Goal: Task Accomplishment & Management: Use online tool/utility

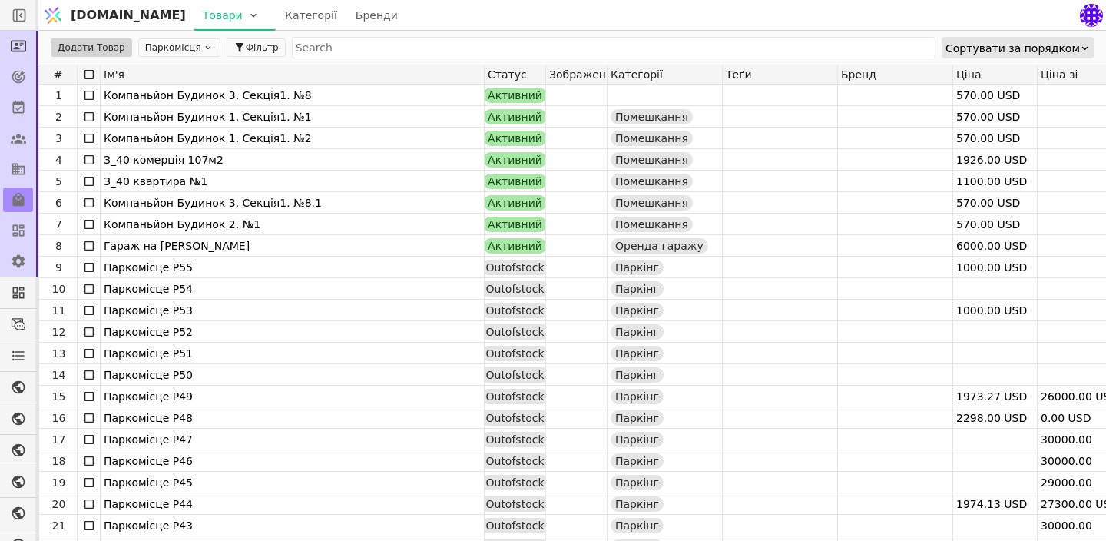
click at [51, 2] on img at bounding box center [52, 15] width 23 height 29
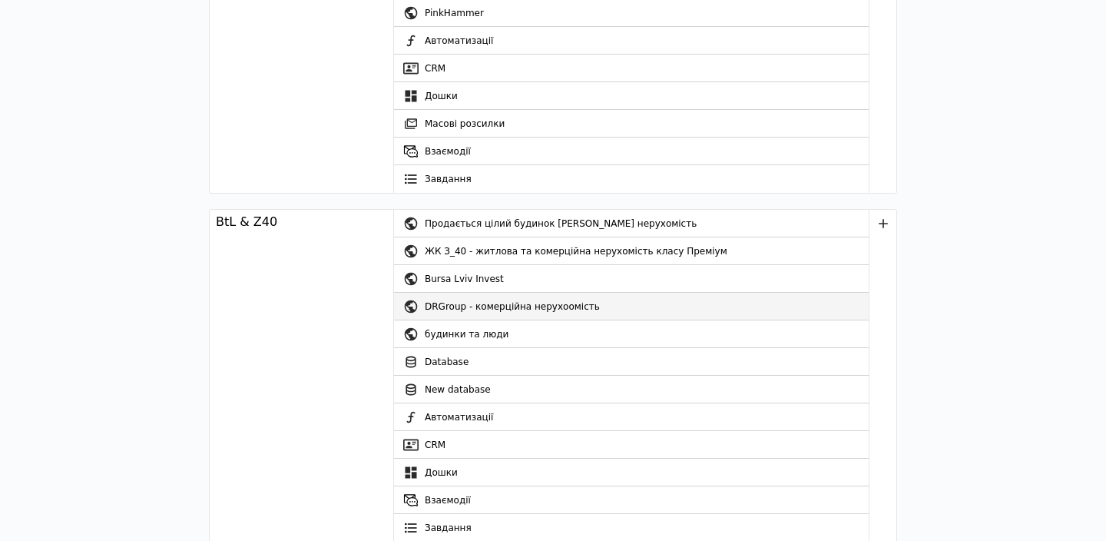
scroll to position [120, 0]
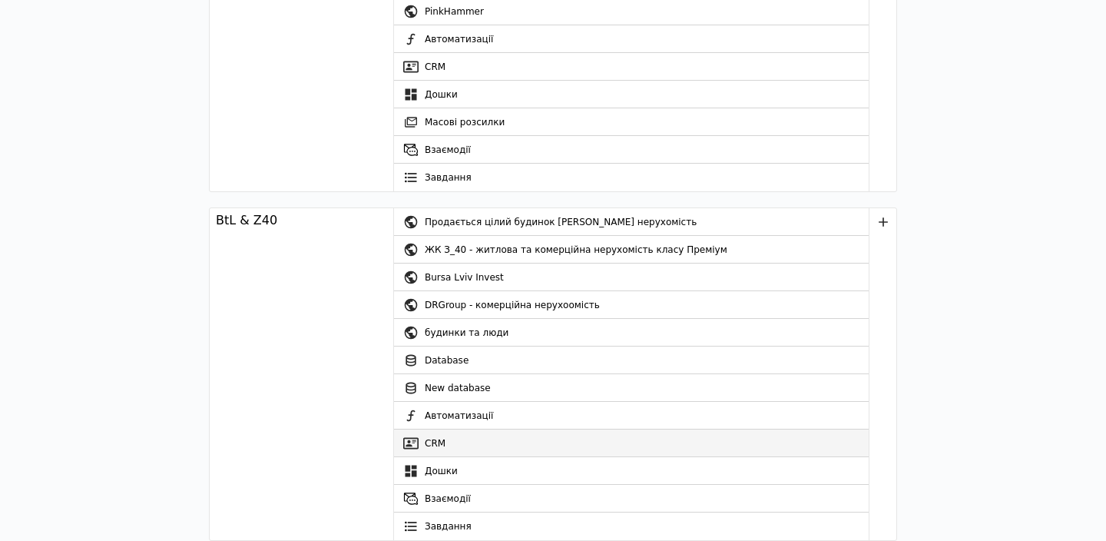
click at [440, 443] on link "CRM" at bounding box center [631, 443] width 475 height 28
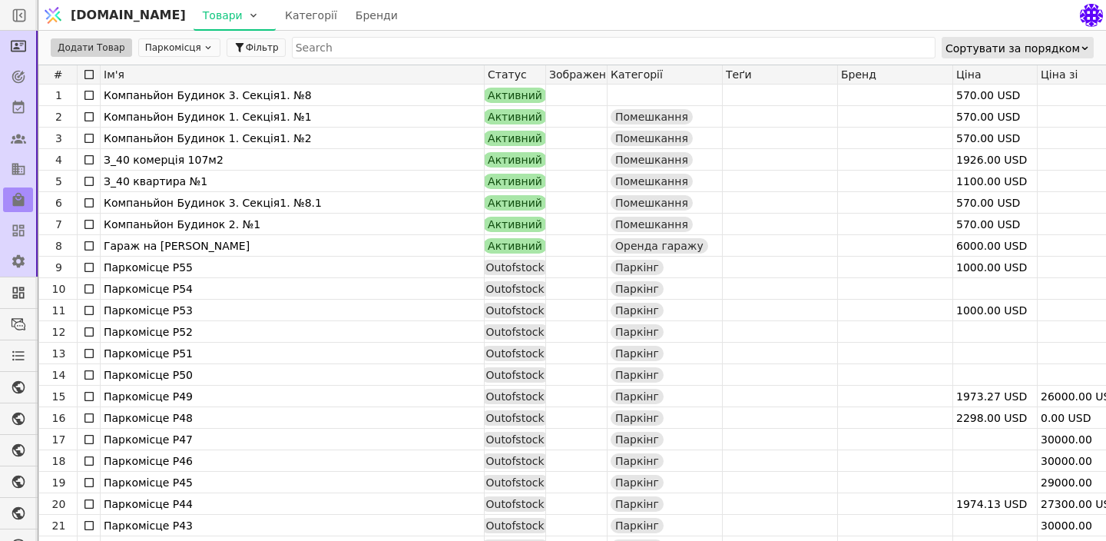
click at [51, 24] on img at bounding box center [52, 15] width 23 height 29
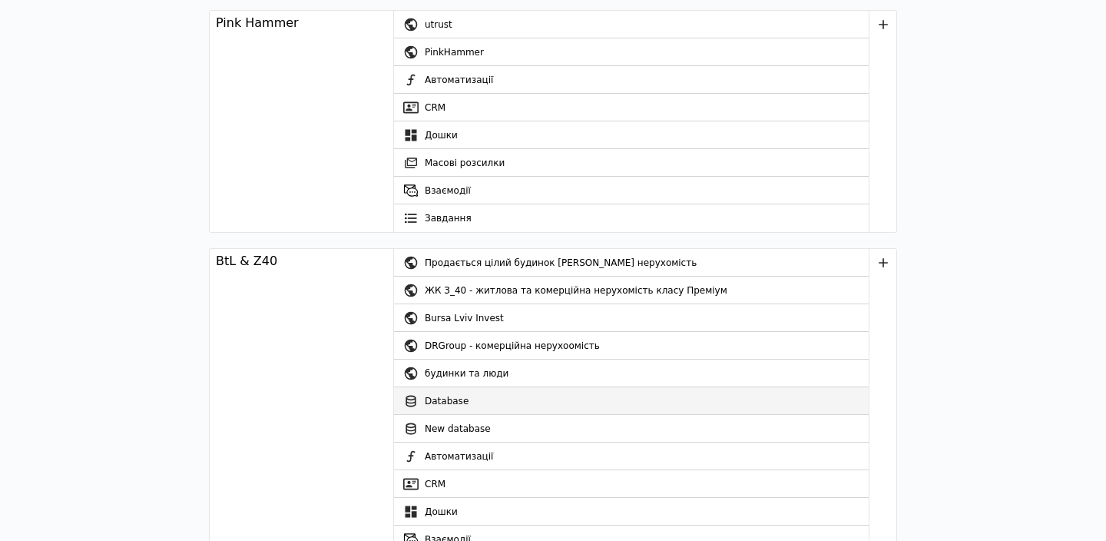
scroll to position [80, 0]
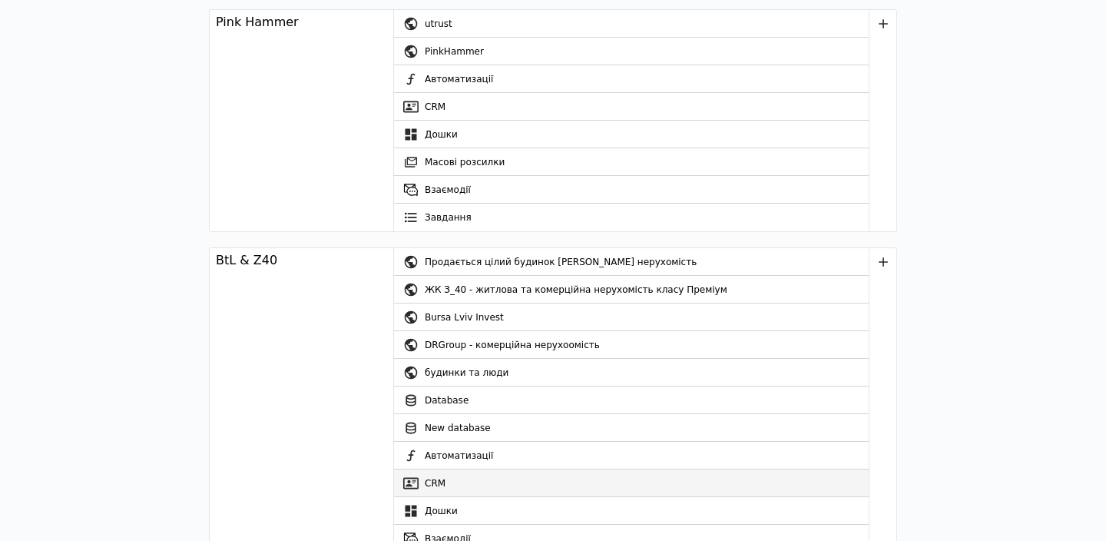
click at [438, 484] on link "CRM" at bounding box center [631, 483] width 475 height 28
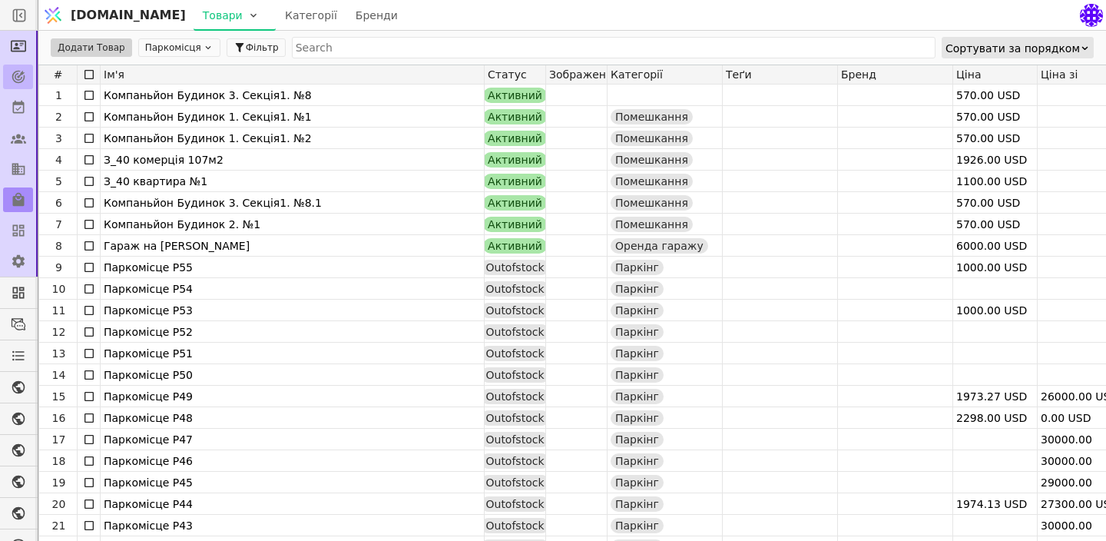
click at [21, 88] on link at bounding box center [18, 76] width 30 height 25
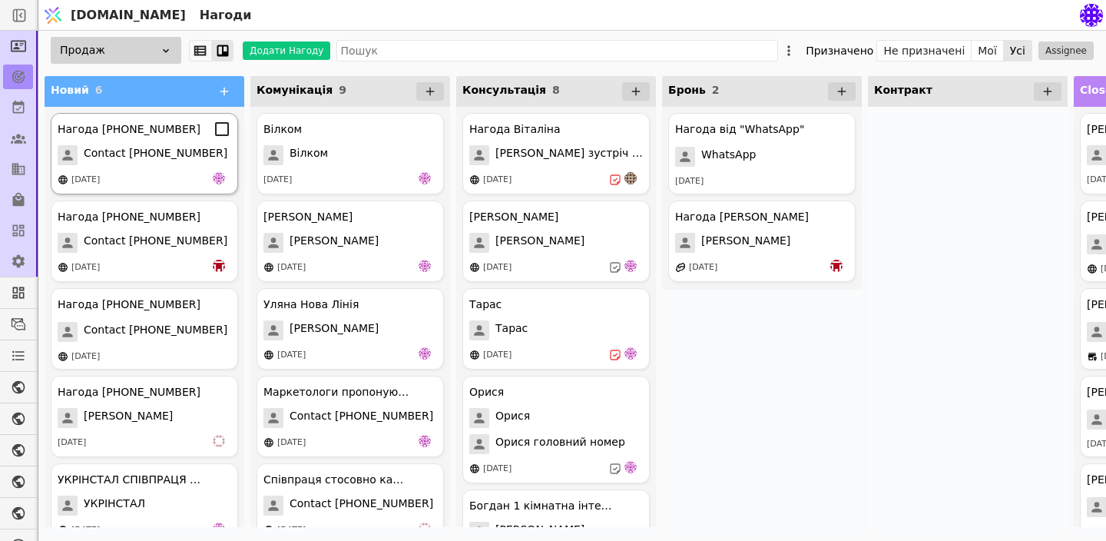
click at [151, 149] on span "Contact [PHONE_NUMBER]" at bounding box center [156, 155] width 144 height 20
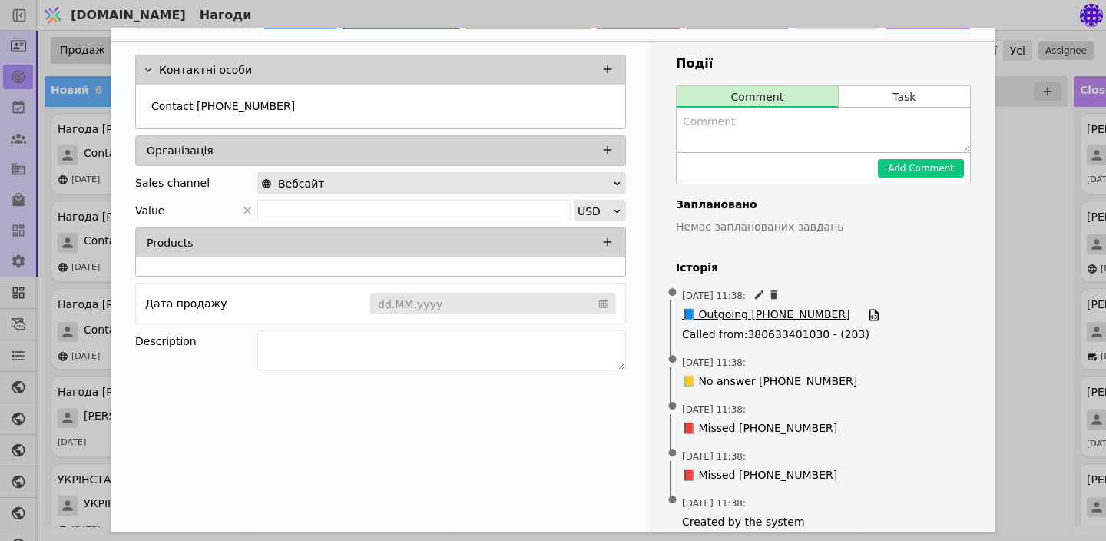
scroll to position [86, 0]
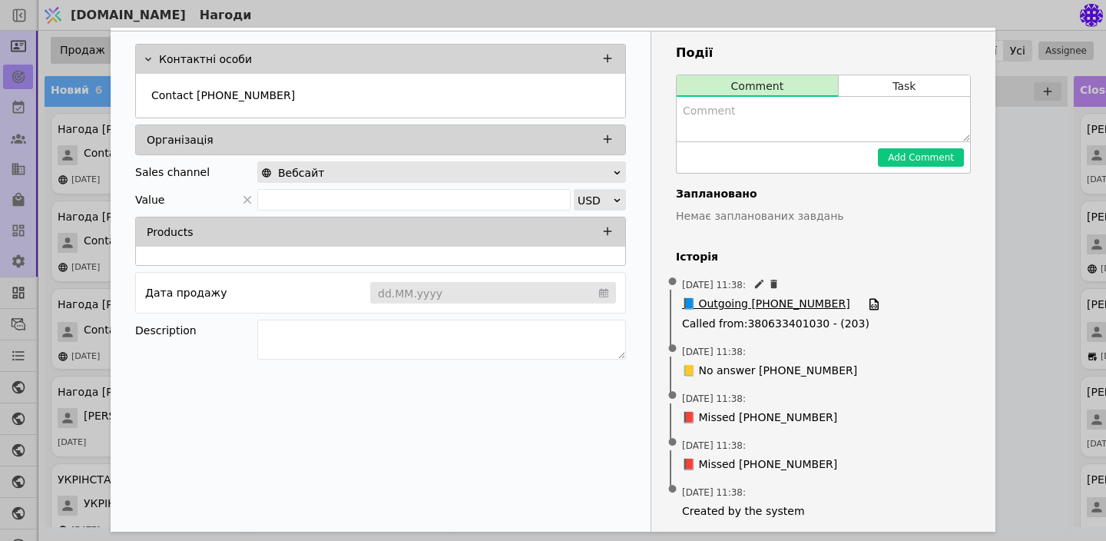
click at [796, 303] on span "📘 Outgoing [PHONE_NUMBER]" at bounding box center [766, 304] width 168 height 17
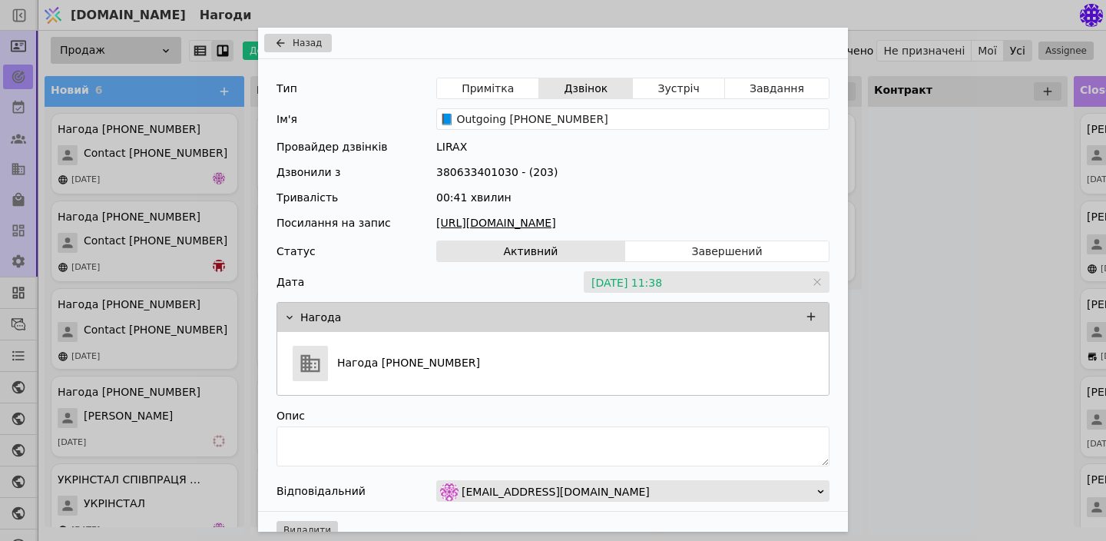
click at [638, 223] on link "[URL][DOMAIN_NAME]" at bounding box center [632, 223] width 393 height 16
click at [303, 41] on span "Назад" at bounding box center [307, 43] width 29 height 14
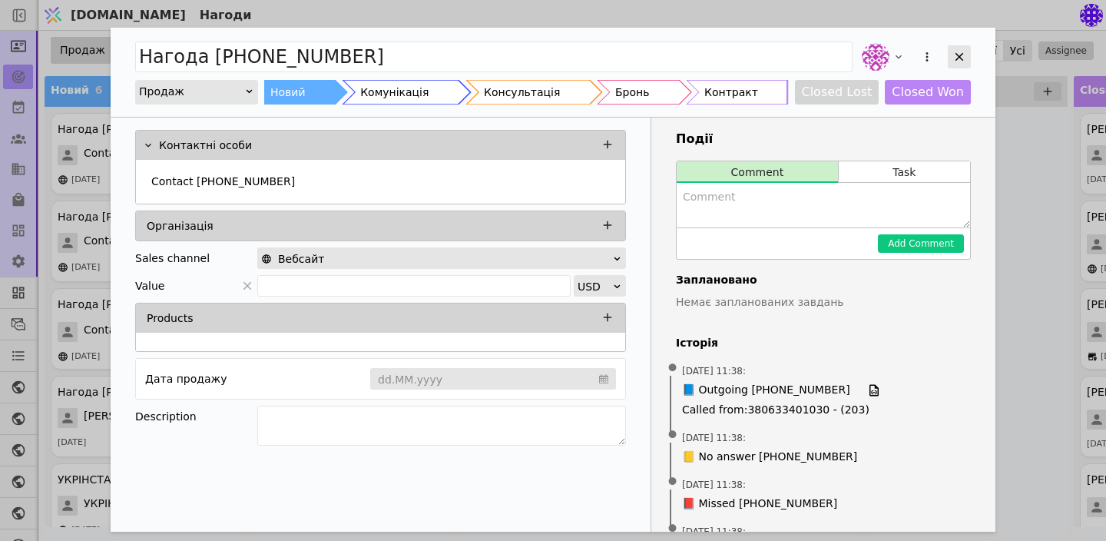
click at [954, 63] on icon "Add Opportunity" at bounding box center [959, 57] width 14 height 14
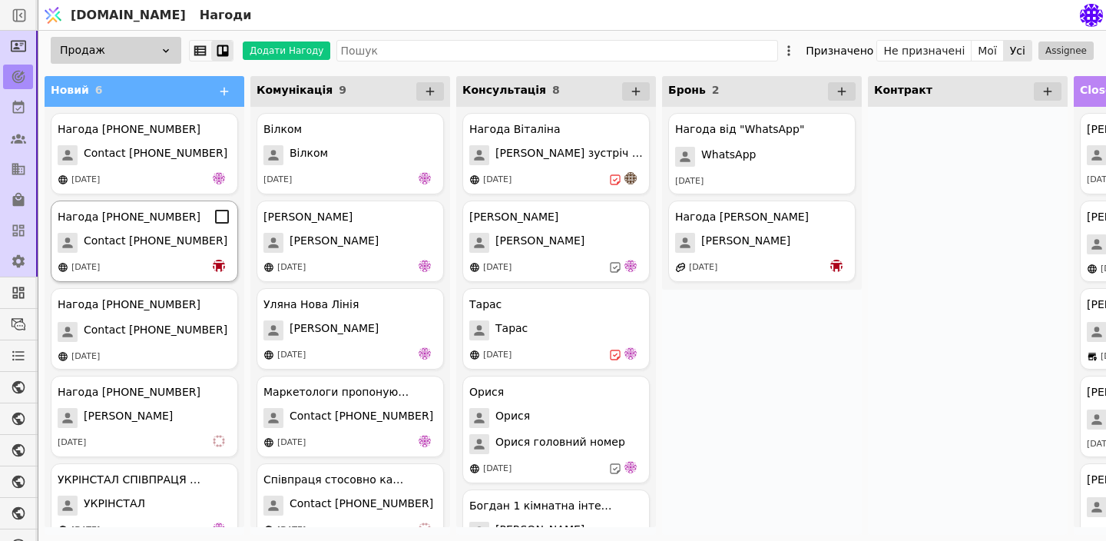
click at [173, 236] on span "Contact [PHONE_NUMBER]" at bounding box center [156, 243] width 144 height 20
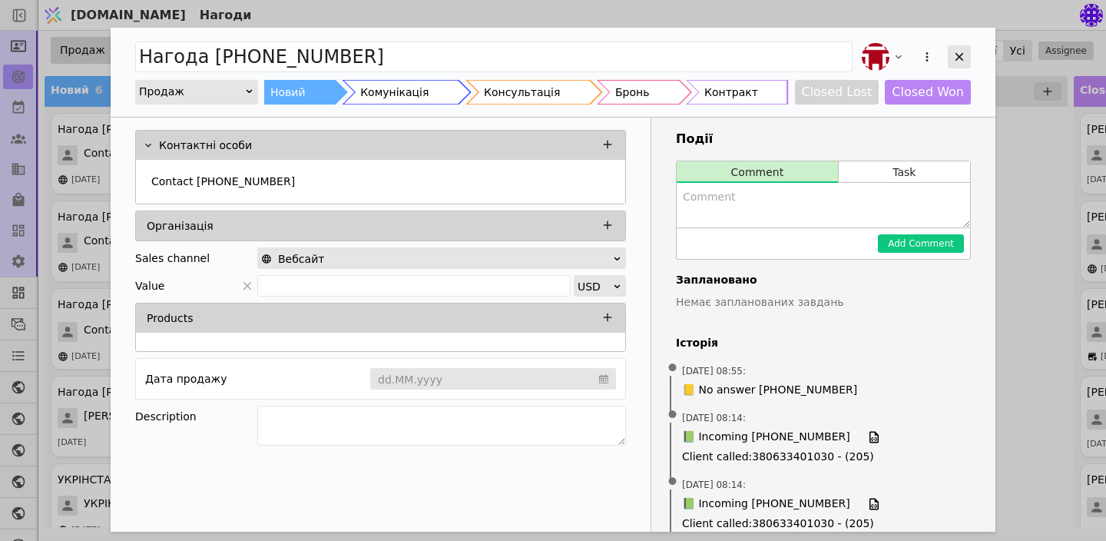
click at [956, 66] on div "Add Opportunity" at bounding box center [959, 56] width 23 height 23
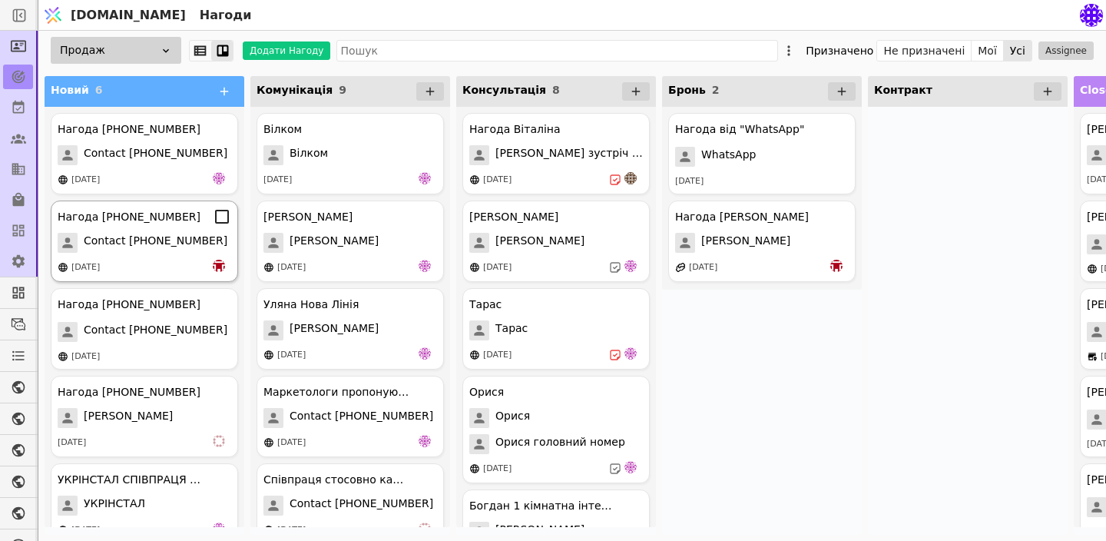
click at [166, 239] on span "Contact [PHONE_NUMBER]" at bounding box center [156, 243] width 144 height 20
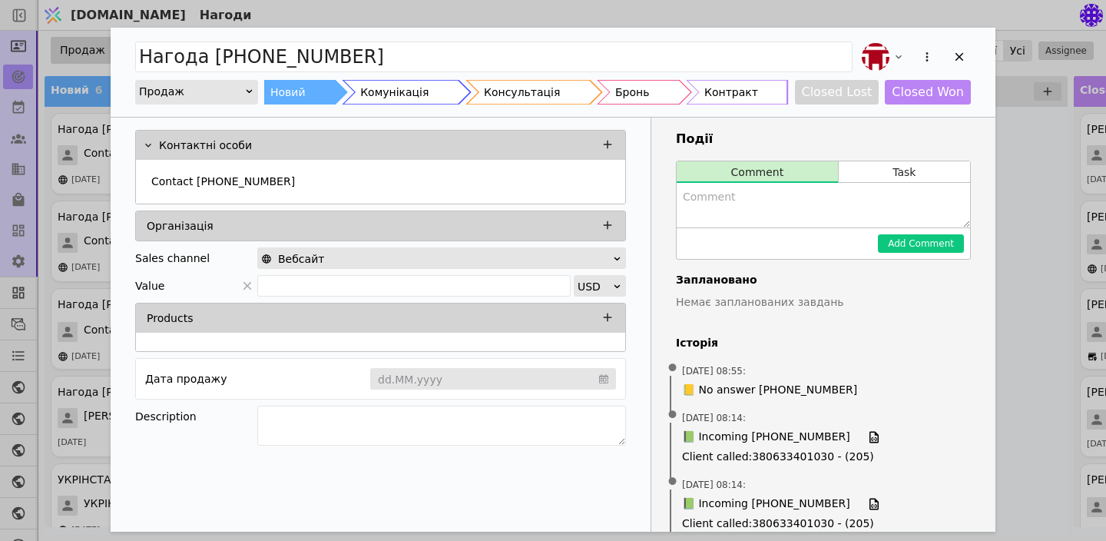
scroll to position [49, 0]
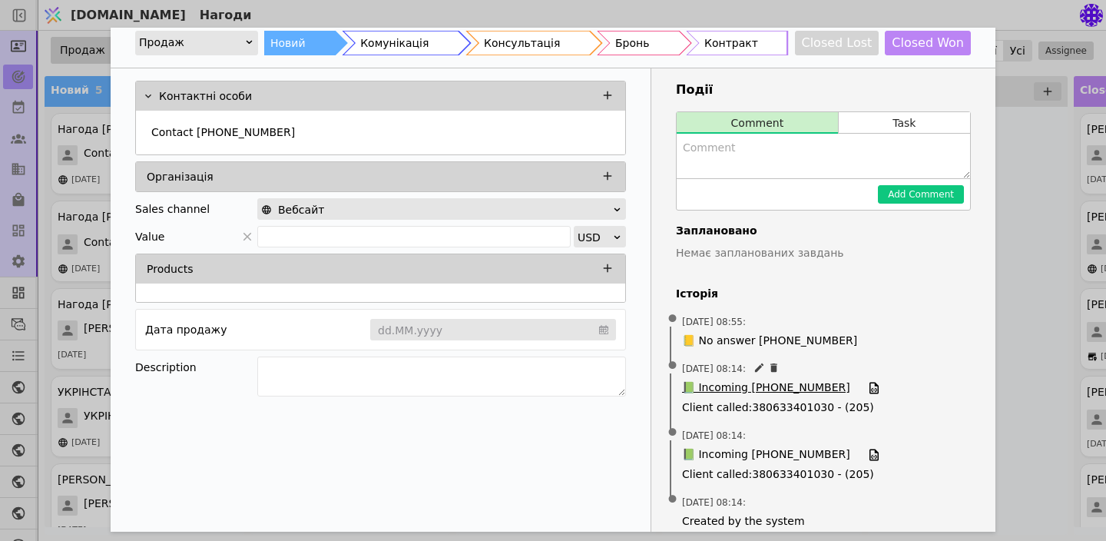
click at [772, 391] on span "📗 Incoming [PHONE_NUMBER]" at bounding box center [766, 387] width 168 height 17
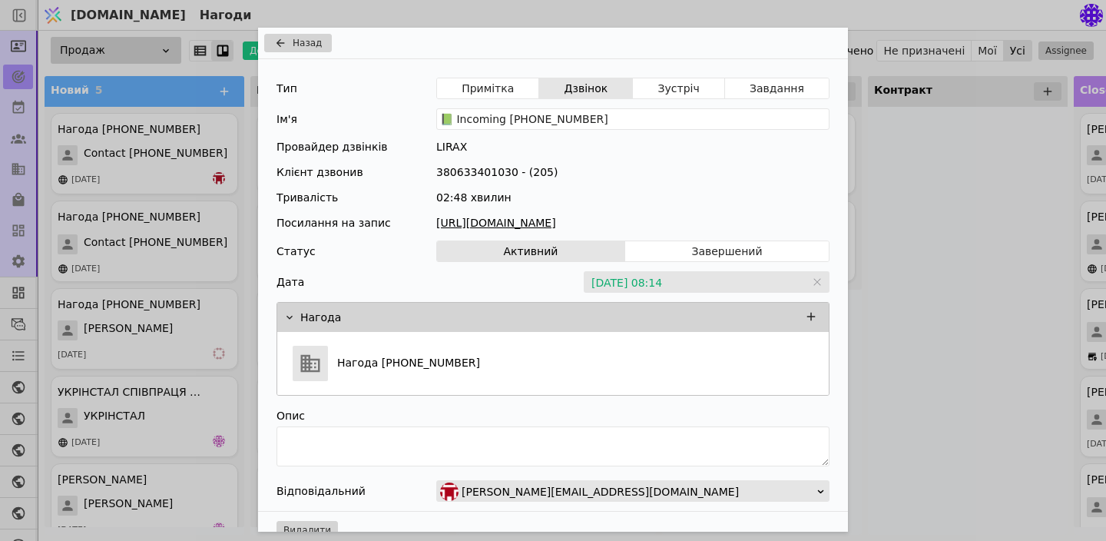
click at [905, 194] on div "Назад Тип Примітка Дзвінок Зустріч Завдання Ім'я 📗 Incoming [PHONE_NUMBER] Пров…" at bounding box center [553, 270] width 1106 height 541
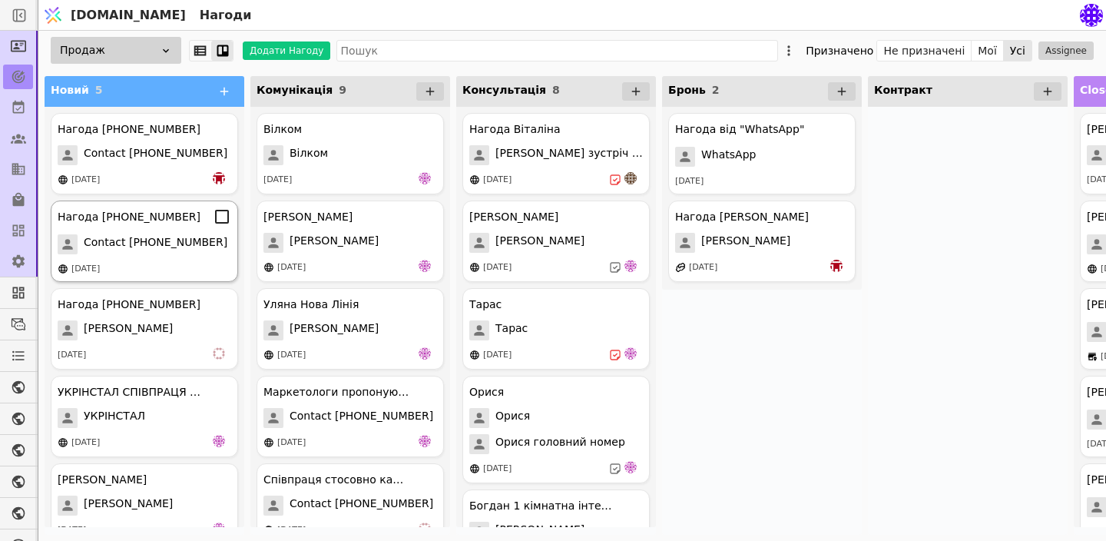
click at [151, 227] on div "Нагода [PHONE_NUMBER] Contact [PHONE_NUMBER] [DATE]" at bounding box center [144, 240] width 187 height 81
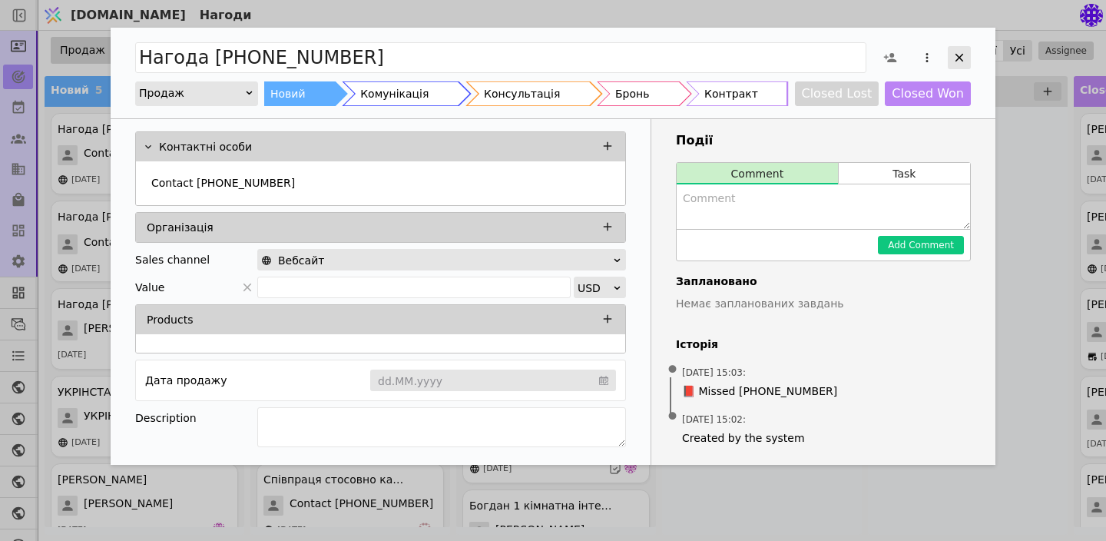
click at [959, 51] on icon "Add Opportunity" at bounding box center [959, 58] width 14 height 14
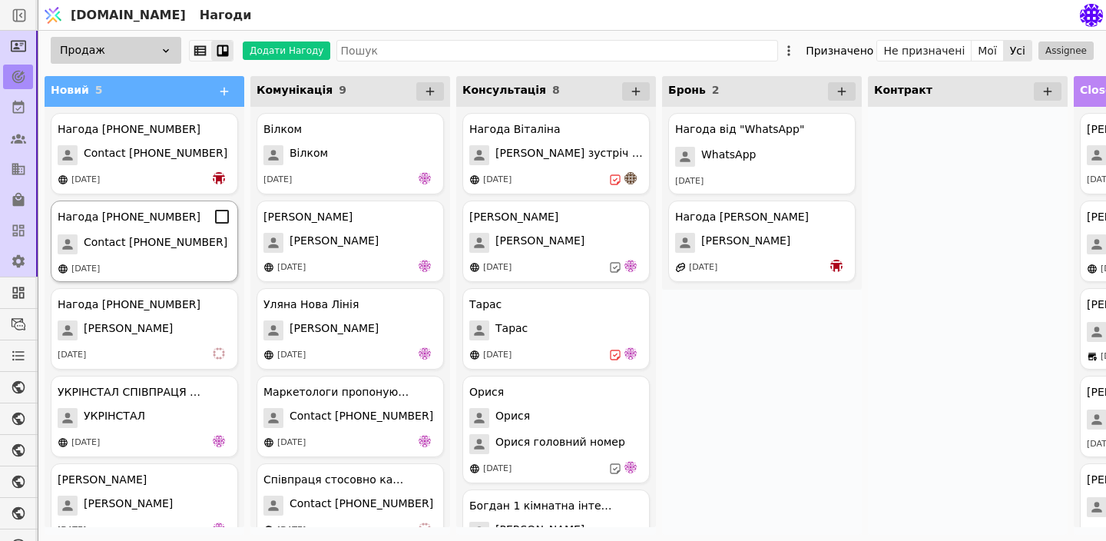
click at [114, 222] on div "Нагода [PHONE_NUMBER]" at bounding box center [129, 217] width 143 height 16
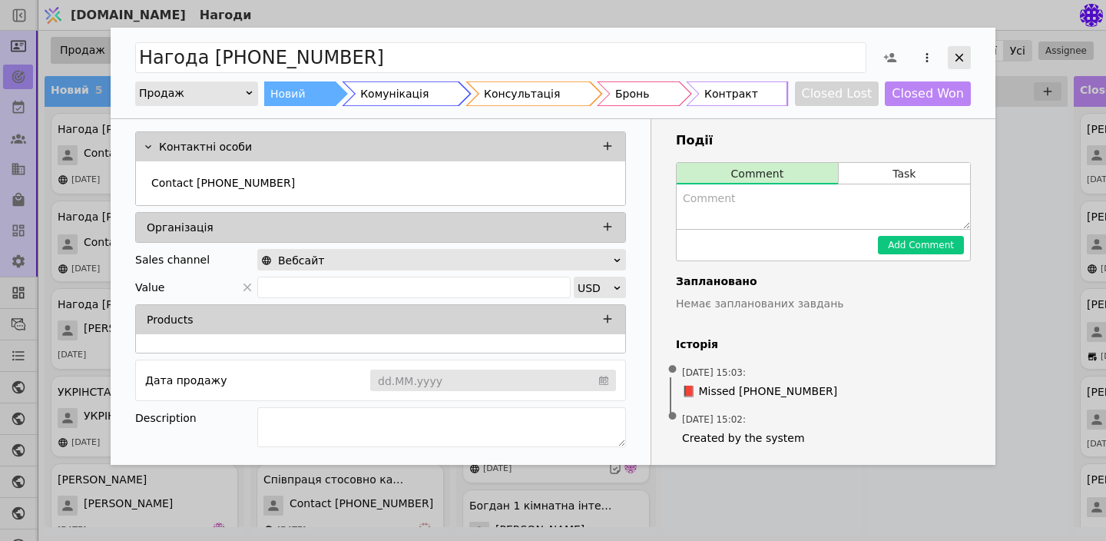
click at [956, 56] on icon "Add Opportunity" at bounding box center [959, 58] width 14 height 14
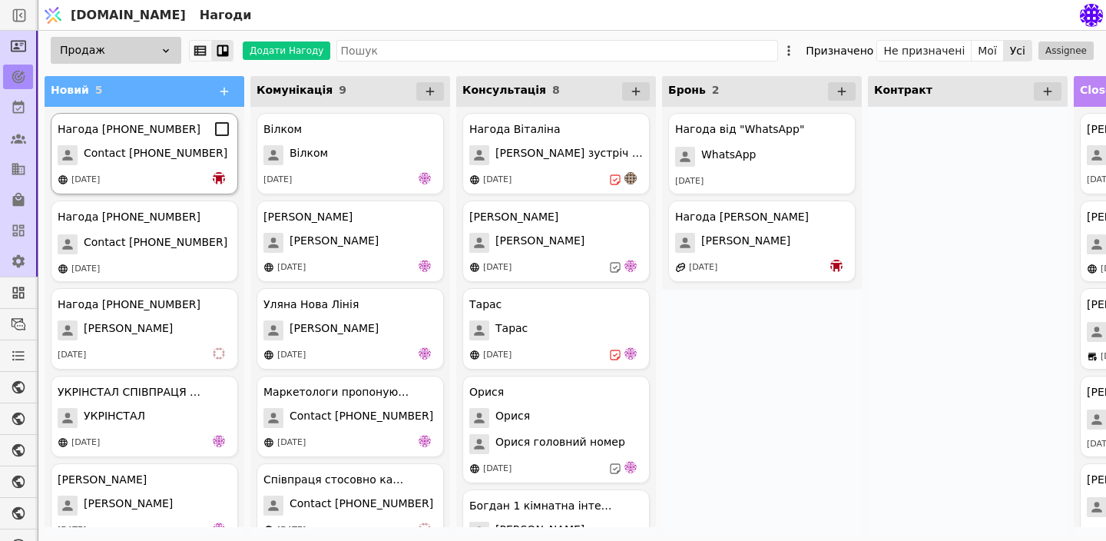
click at [182, 146] on span "Contact [PHONE_NUMBER]" at bounding box center [156, 155] width 144 height 20
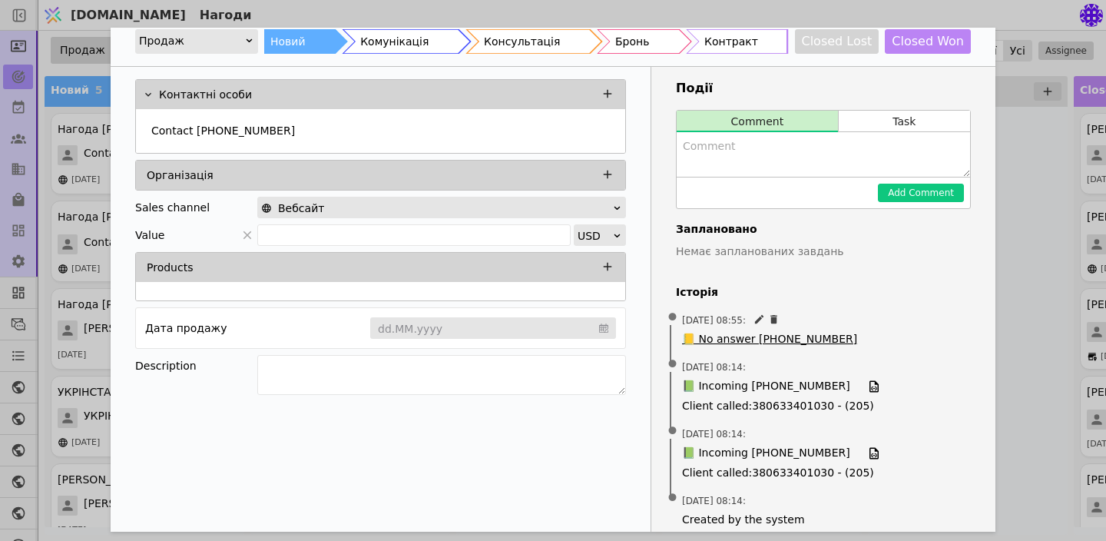
scroll to position [53, 0]
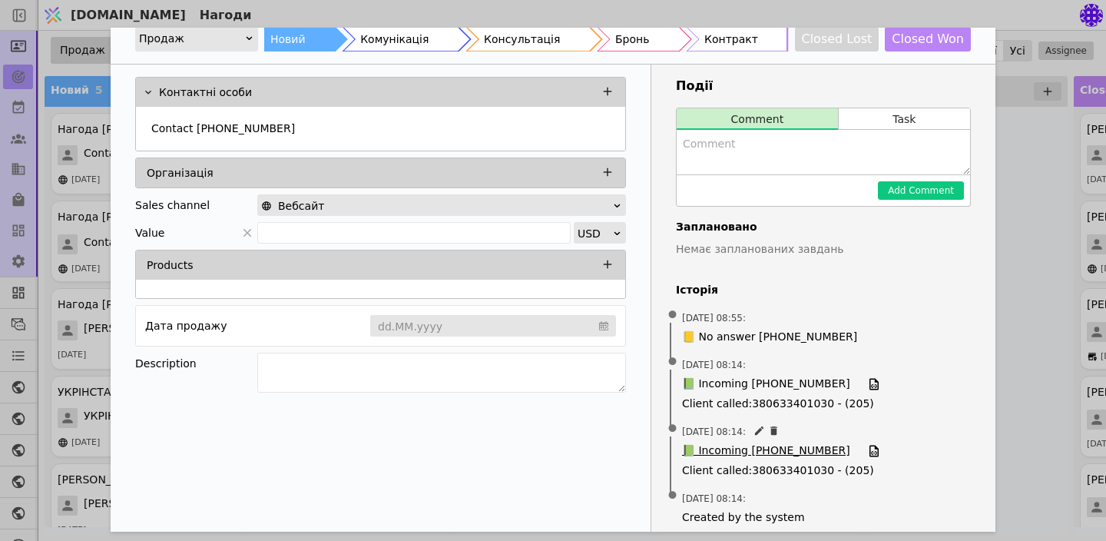
click at [788, 453] on span "📗 Incoming [PHONE_NUMBER]" at bounding box center [766, 450] width 168 height 17
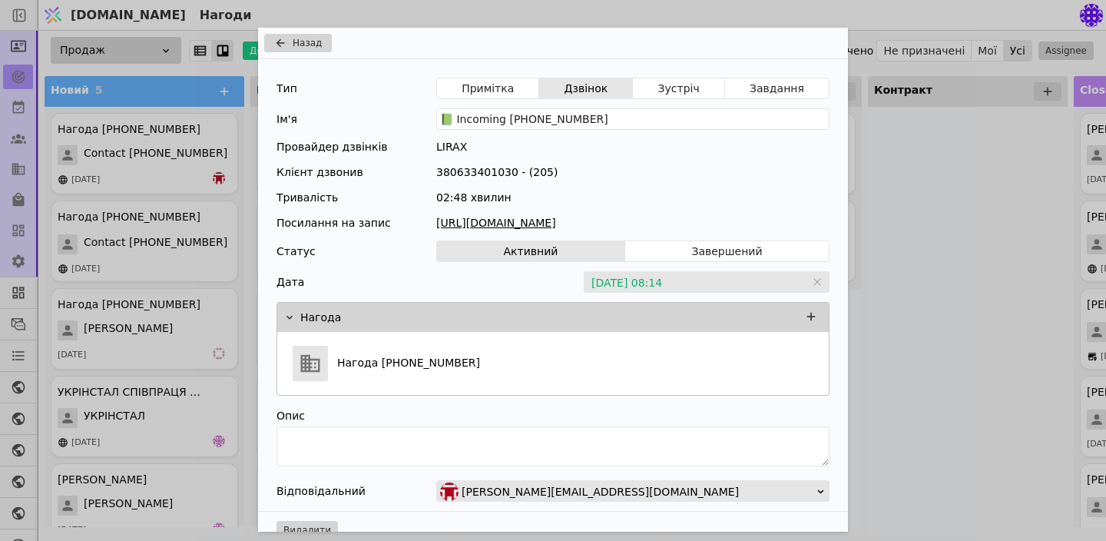
click at [624, 227] on link "[URL][DOMAIN_NAME]" at bounding box center [632, 223] width 393 height 16
click at [286, 34] on button "Назад" at bounding box center [298, 43] width 68 height 18
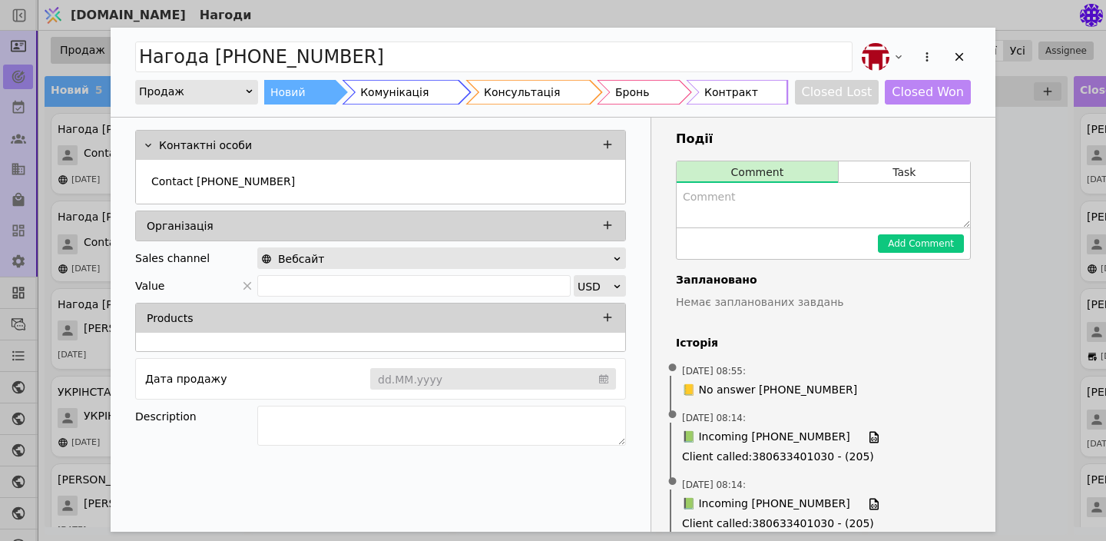
click at [1061, 250] on div "Нагода [PHONE_NUMBER] Продаж Новий Комунікація Консультація Бронь Контракт Clos…" at bounding box center [553, 270] width 1106 height 541
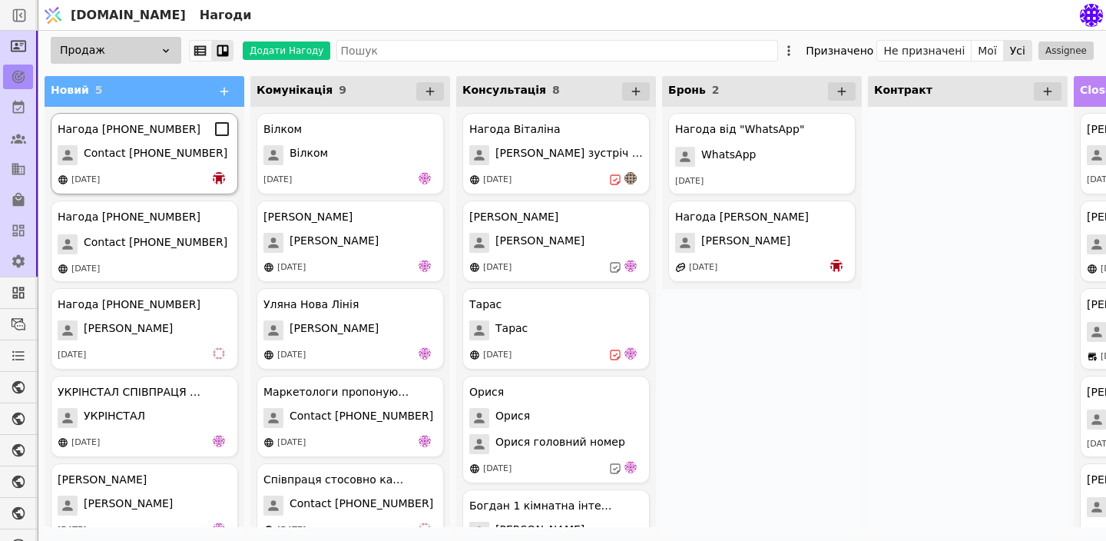
click at [154, 164] on span "Contact [PHONE_NUMBER]" at bounding box center [156, 155] width 144 height 20
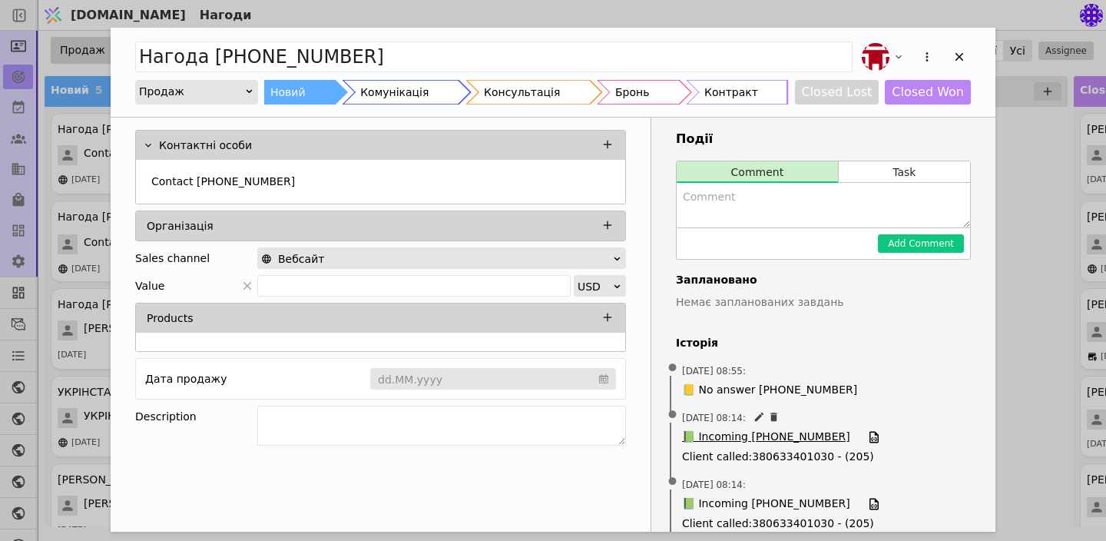
click at [787, 437] on span "📗 Incoming [PHONE_NUMBER]" at bounding box center [766, 436] width 168 height 17
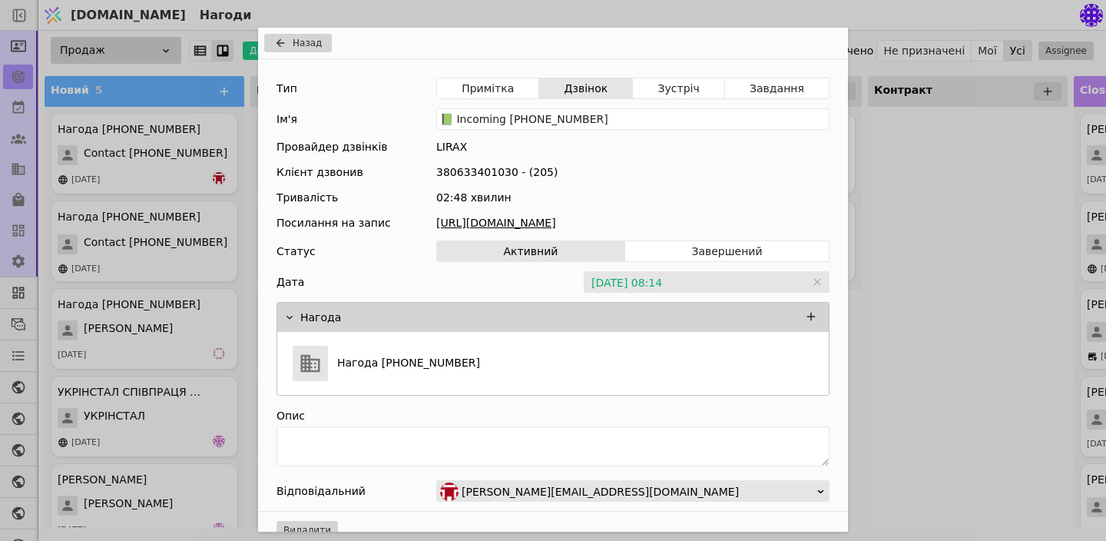
click at [925, 387] on div "Назад Тип Примітка Дзвінок Зустріч Завдання Ім'я 📗 Incoming [PHONE_NUMBER] Пров…" at bounding box center [553, 270] width 1106 height 541
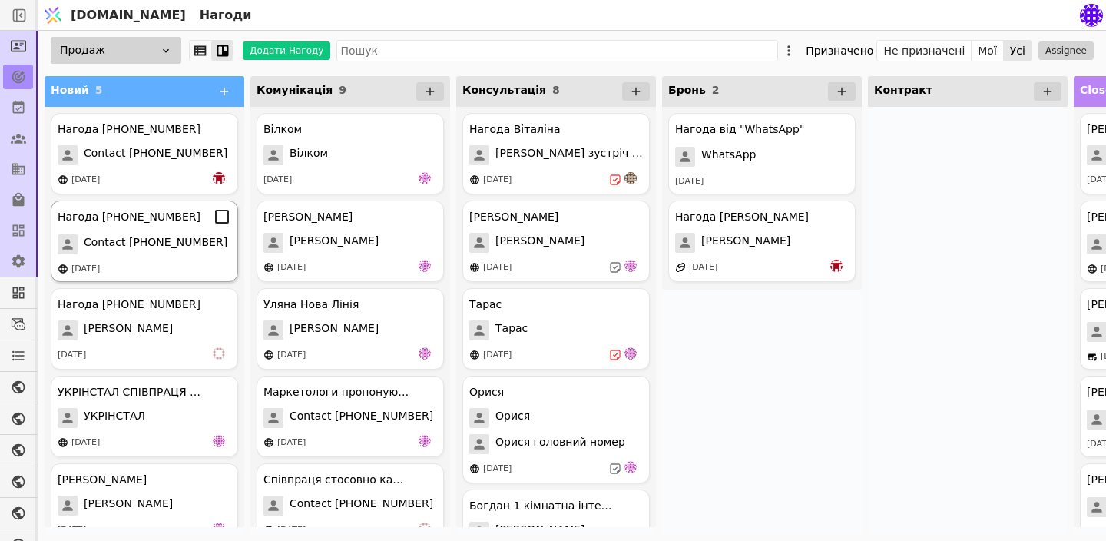
click at [107, 241] on span "Contact [PHONE_NUMBER]" at bounding box center [156, 244] width 144 height 20
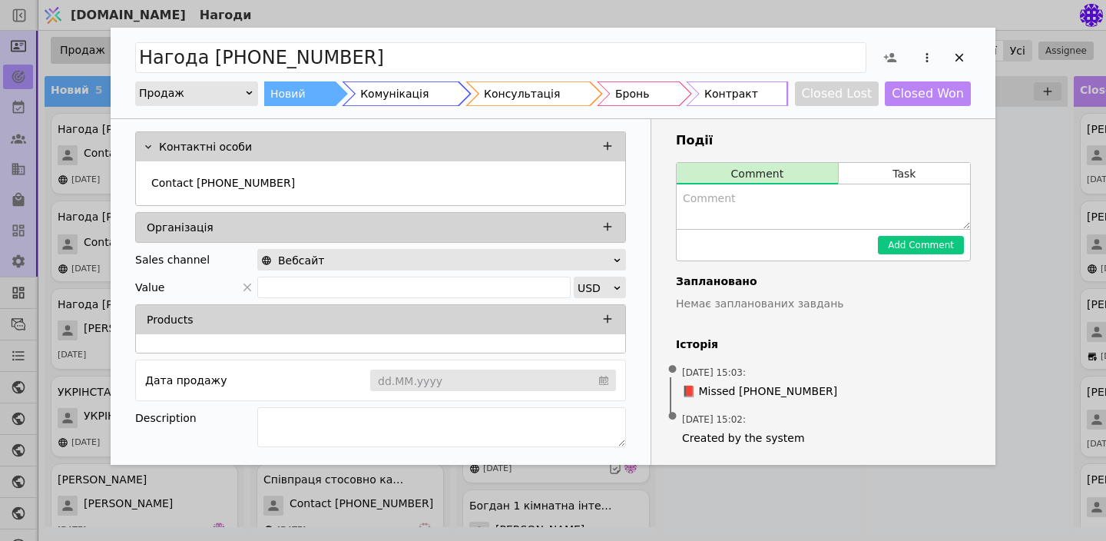
click at [1060, 369] on div "Нагода [PHONE_NUMBER] Продаж Новий Комунікація Консультація Бронь Контракт Clos…" at bounding box center [553, 270] width 1106 height 541
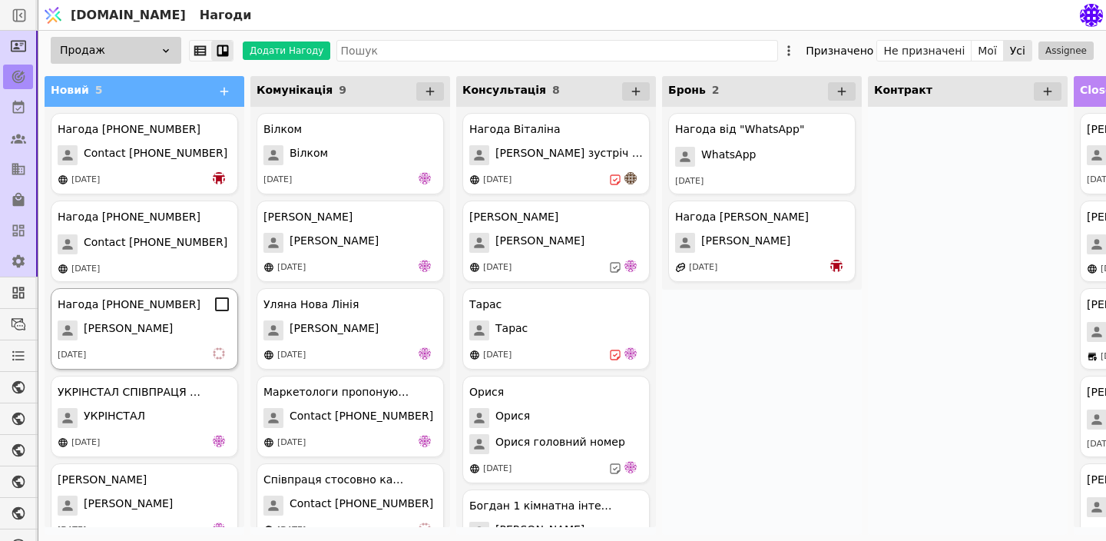
click at [167, 322] on span "[PERSON_NAME]" at bounding box center [128, 330] width 89 height 20
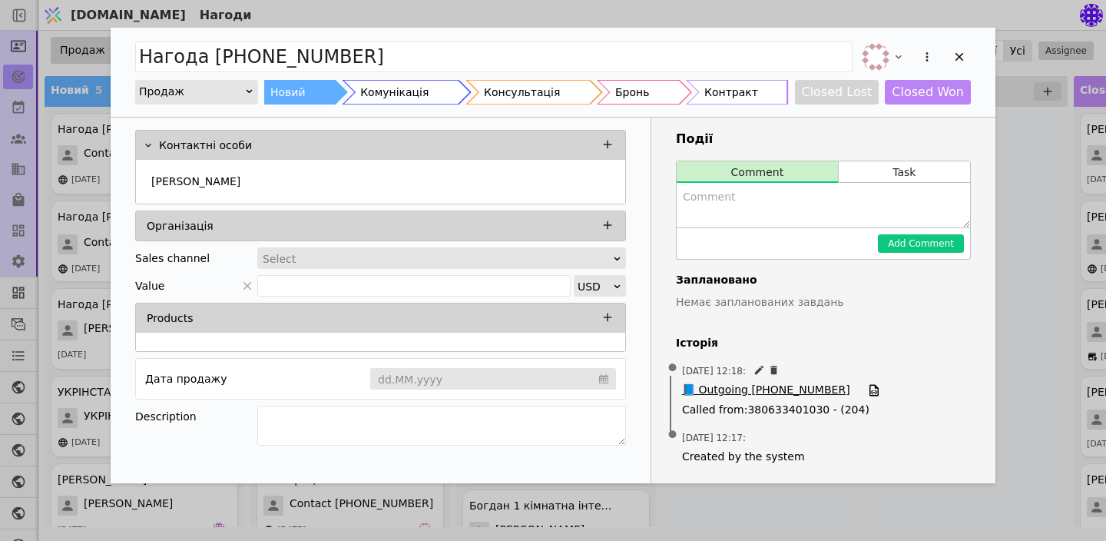
click at [796, 389] on span "📘 Outgoing [PHONE_NUMBER]" at bounding box center [766, 390] width 168 height 17
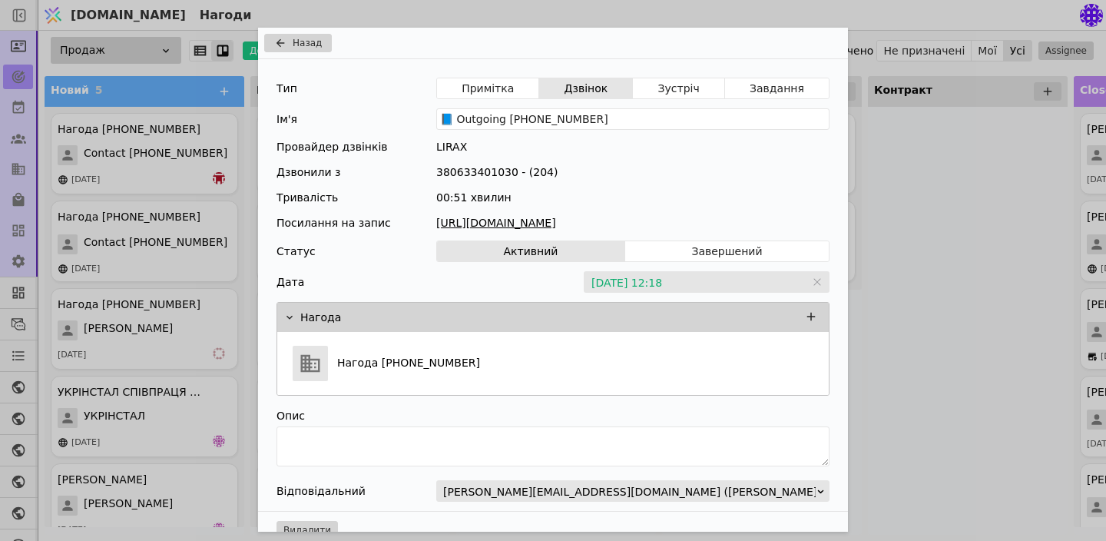
click at [622, 222] on link "[URL][DOMAIN_NAME]" at bounding box center [632, 223] width 393 height 16
click at [299, 45] on span "Назад" at bounding box center [307, 43] width 29 height 14
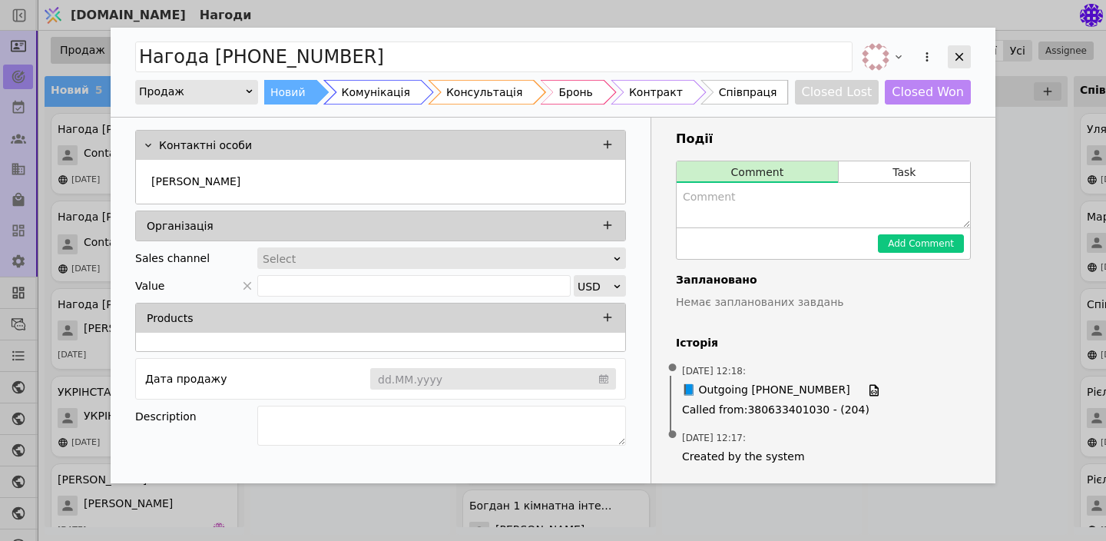
click at [960, 48] on div "Add Opportunity" at bounding box center [959, 56] width 23 height 23
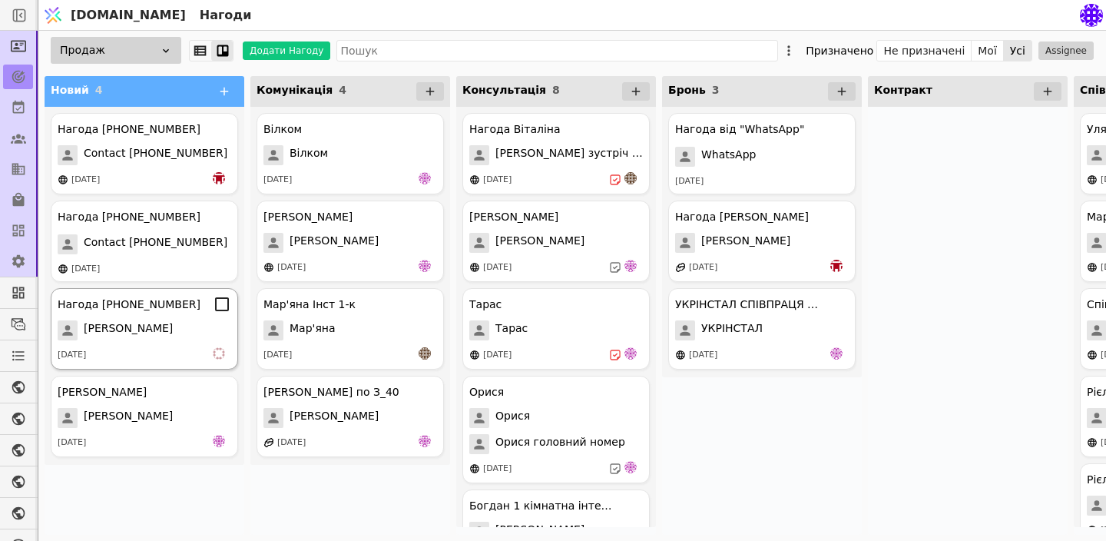
click at [132, 329] on span "[PERSON_NAME]" at bounding box center [128, 330] width 89 height 20
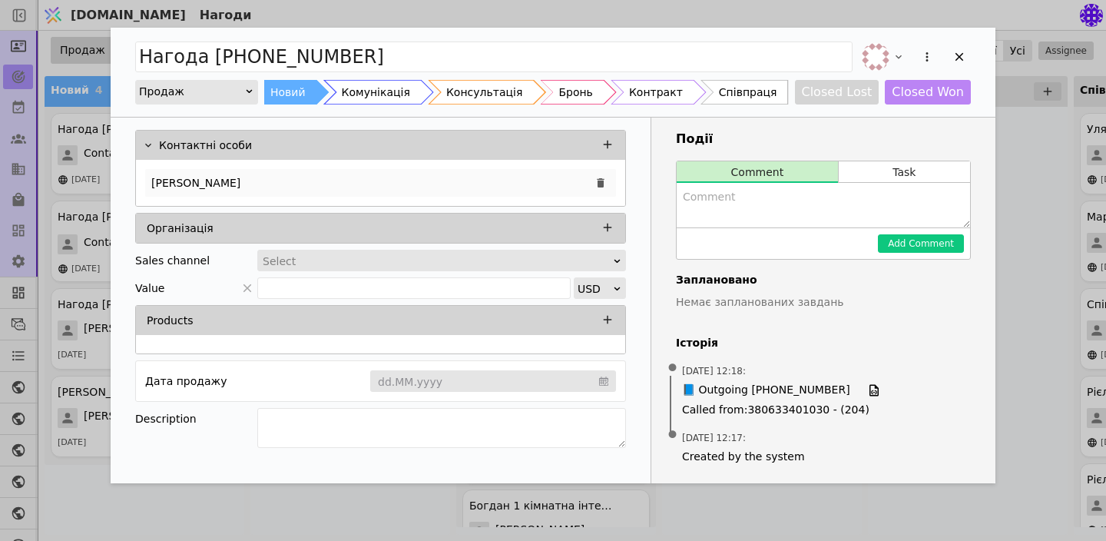
click at [294, 183] on div "[PERSON_NAME]" at bounding box center [380, 183] width 471 height 28
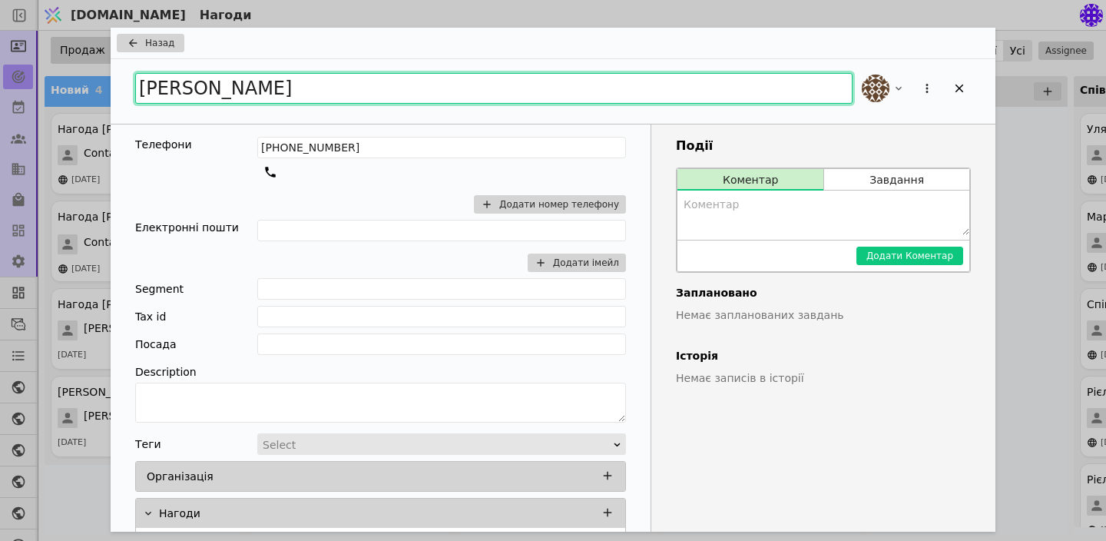
click at [359, 97] on input "[PERSON_NAME]" at bounding box center [493, 88] width 717 height 31
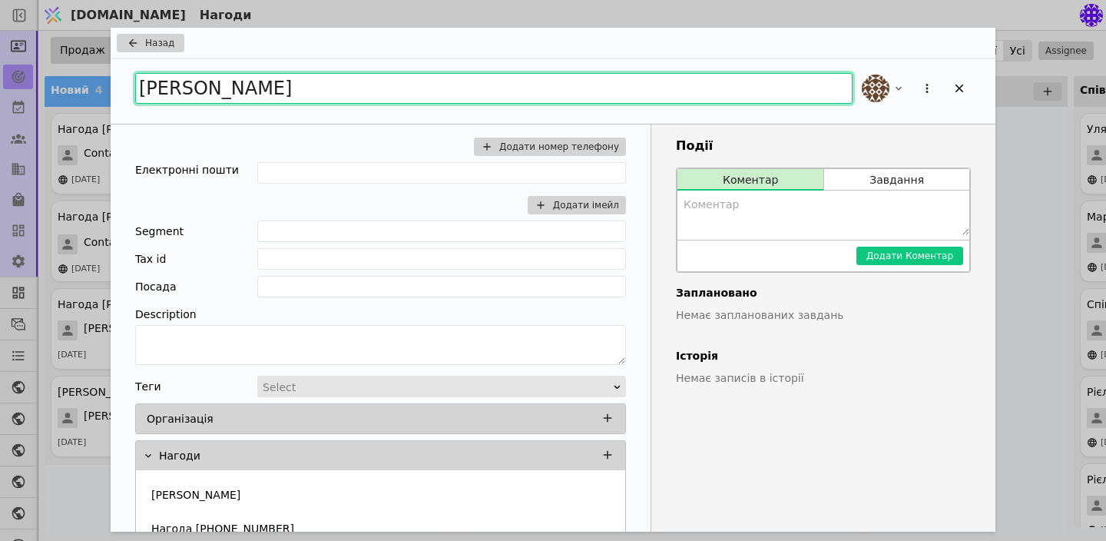
scroll to position [66, 0]
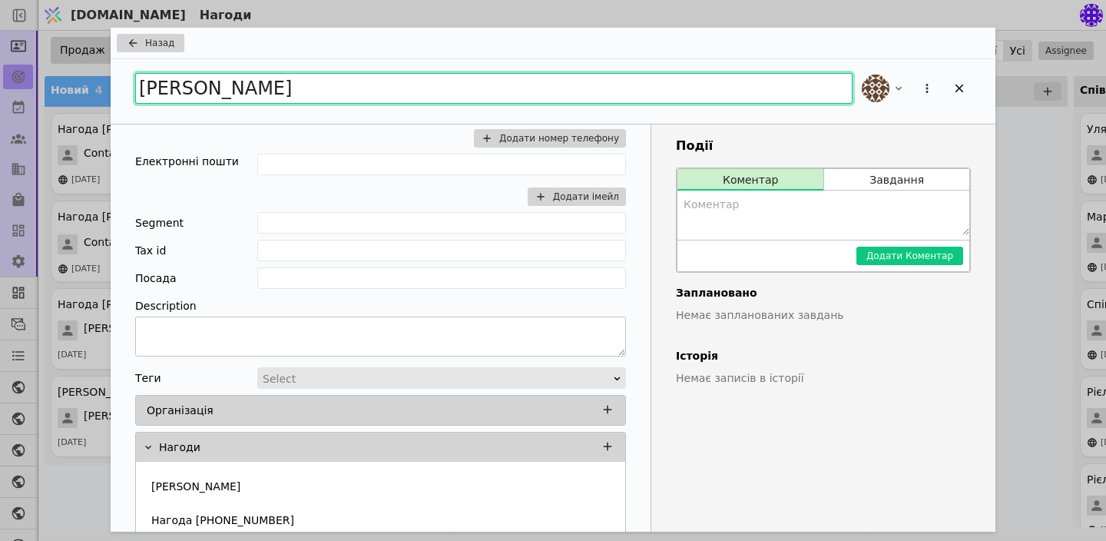
type input "[PERSON_NAME]"
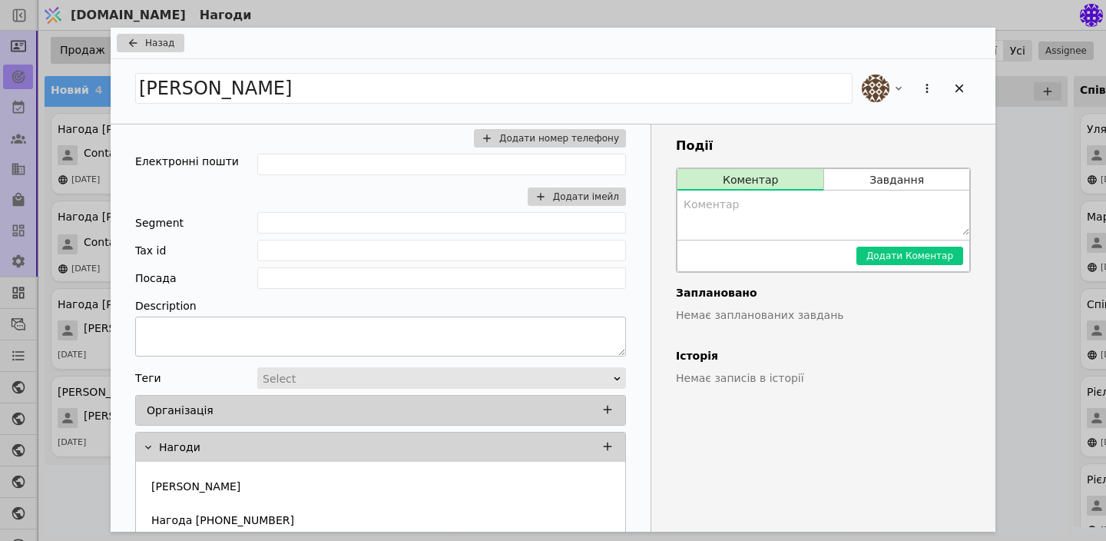
click at [325, 343] on textarea "Add Opportunity" at bounding box center [380, 336] width 491 height 40
type textarea "ц"
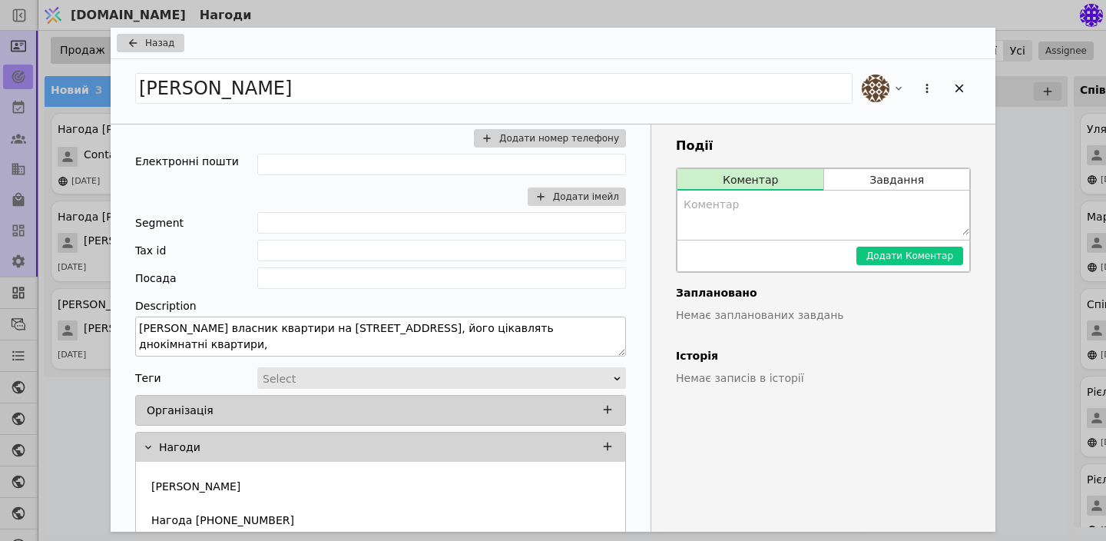
click at [480, 328] on textarea "[PERSON_NAME] власник квартири на [STREET_ADDRESS], його цікавлять днокімнатні …" at bounding box center [380, 336] width 491 height 40
click at [475, 331] on textarea "[PERSON_NAME] власник квартири на [STREET_ADDRESS], його цікавлять днокімнатні …" at bounding box center [380, 336] width 491 height 40
click at [604, 323] on textarea "[PERSON_NAME] власник квартири на [STREET_ADDRESS], його цікавлять однокімнатні…" at bounding box center [380, 336] width 491 height 40
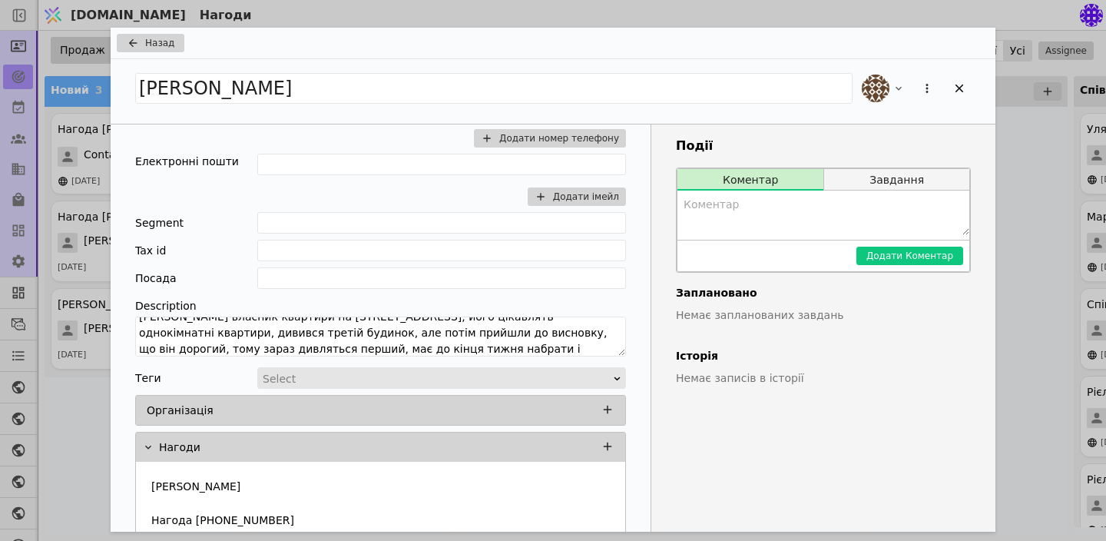
type textarea "[PERSON_NAME] власник квартири на [STREET_ADDRESS], його цікавлять однокімнатні…"
click at [886, 180] on button "Завдання" at bounding box center [896, 179] width 145 height 21
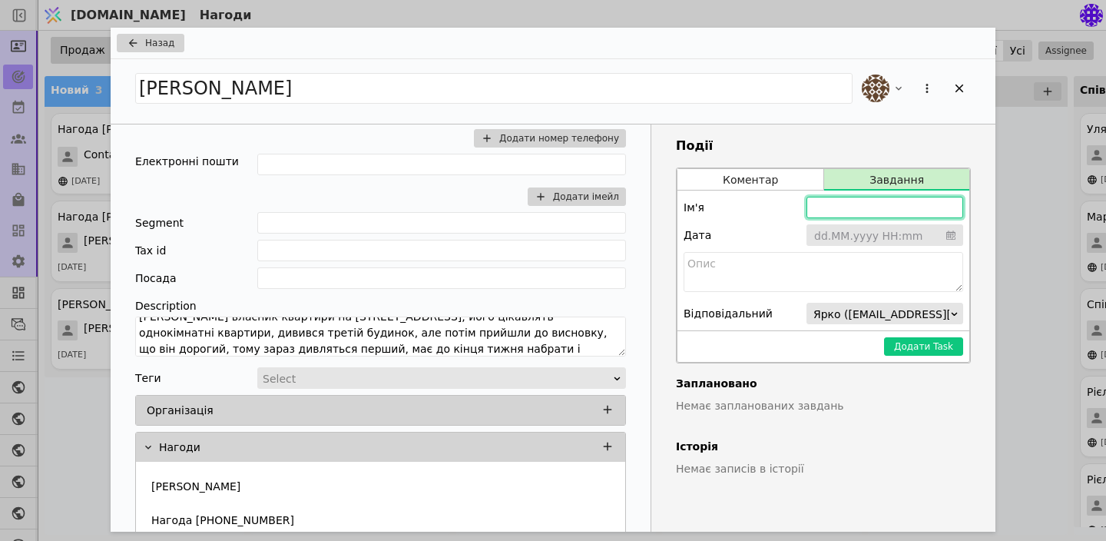
click at [839, 207] on input "Add Opportunity" at bounding box center [884, 207] width 157 height 21
type input "[PERSON_NAME]"
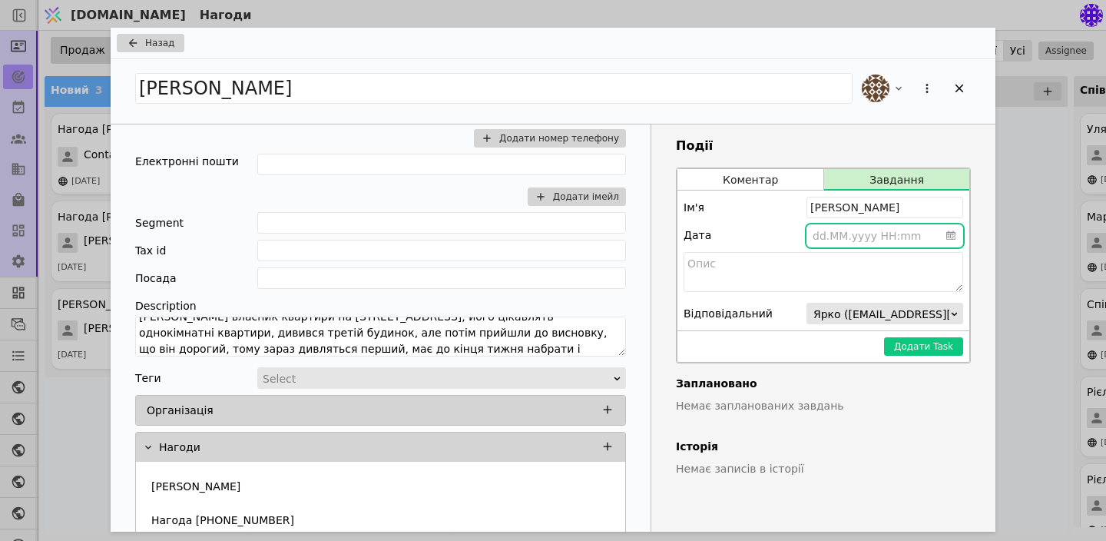
click at [832, 243] on input "Add Opportunity" at bounding box center [884, 235] width 157 height 23
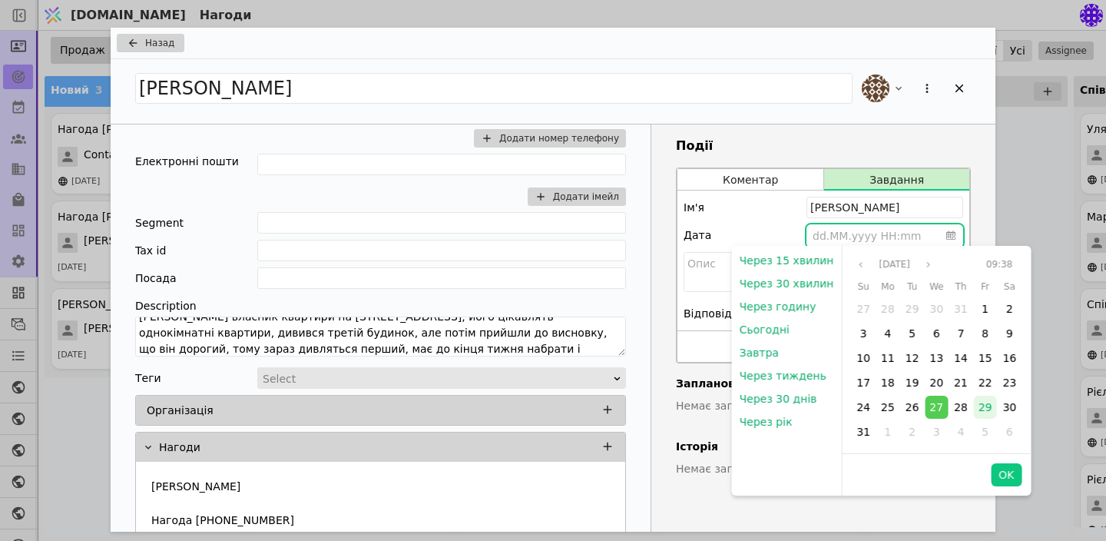
click at [983, 405] on span "29" at bounding box center [985, 407] width 14 height 12
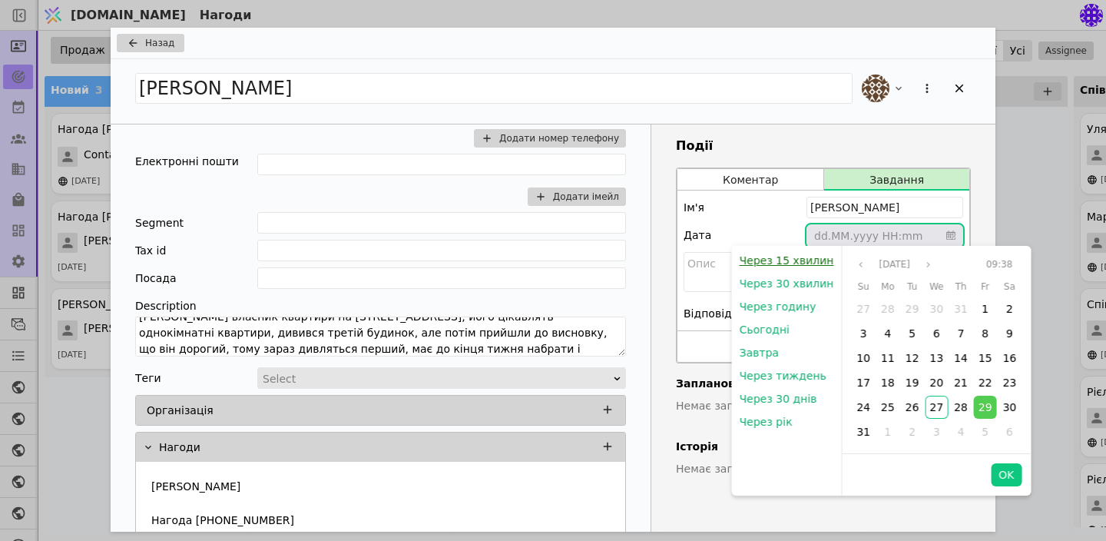
click at [797, 256] on button "Через 15 хвилин" at bounding box center [787, 260] width 110 height 23
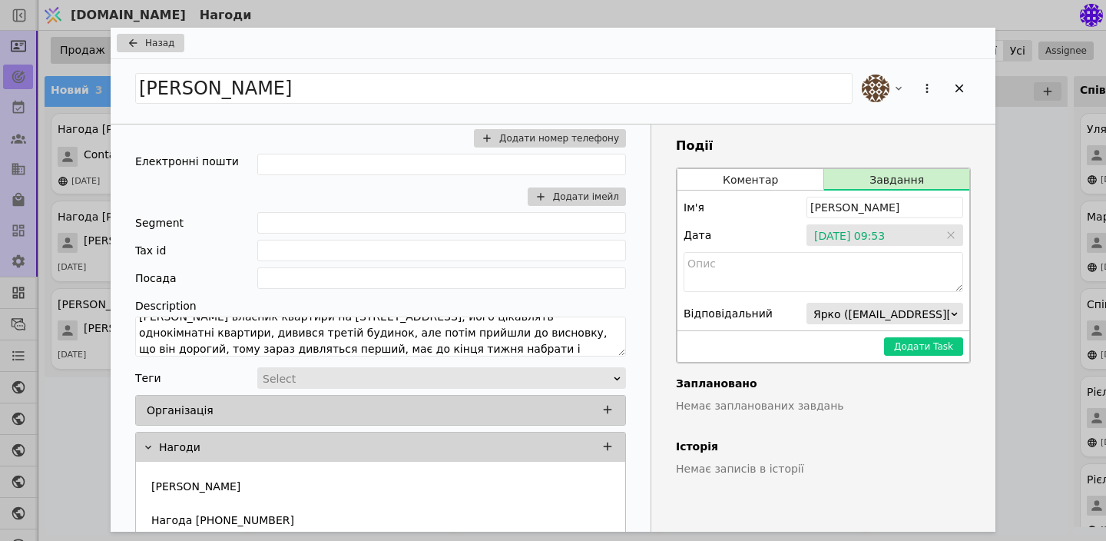
click at [797, 256] on textarea "Add Opportunity" at bounding box center [822, 272] width 279 height 40
click at [860, 233] on input "Add Opportunity" at bounding box center [884, 235] width 157 height 23
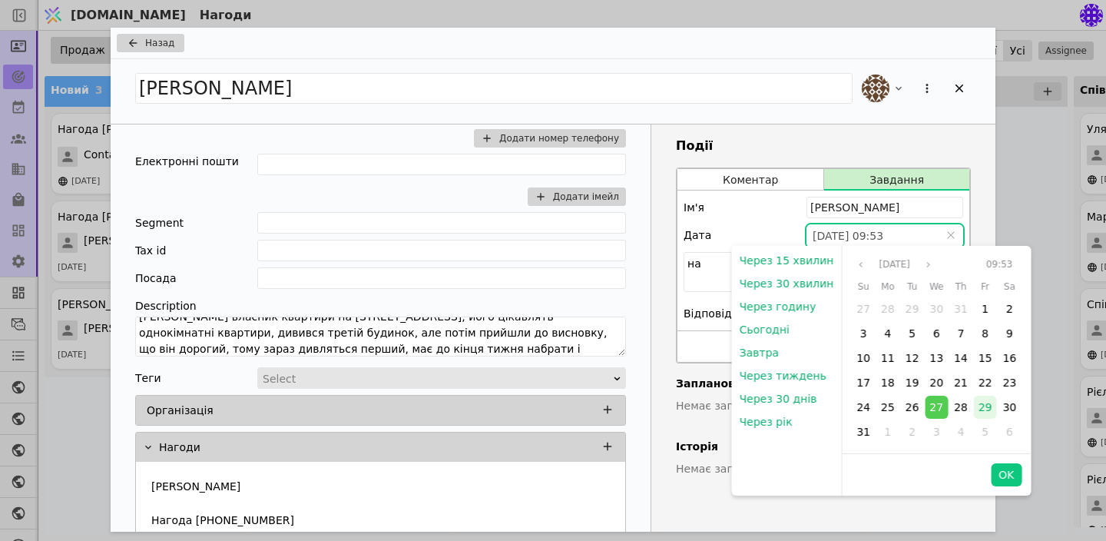
click at [981, 408] on span "29" at bounding box center [985, 407] width 14 height 12
click at [1005, 471] on button "OK" at bounding box center [1006, 474] width 31 height 23
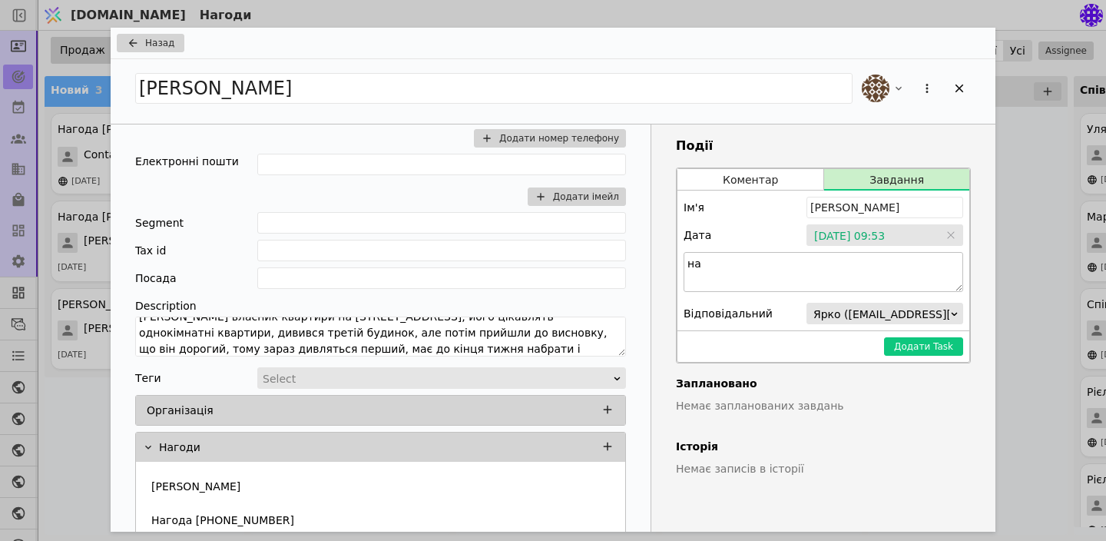
click at [855, 262] on textarea "на" at bounding box center [822, 272] width 279 height 40
click at [759, 284] on textarea "набрати [GEOGRAPHIC_DATA], домовитись про зустріч і забронювати квартиру" at bounding box center [822, 272] width 279 height 40
click at [825, 279] on textarea "набрати [GEOGRAPHIC_DATA], домовитись про зустріч і забронювати дві квартиру" at bounding box center [822, 272] width 279 height 40
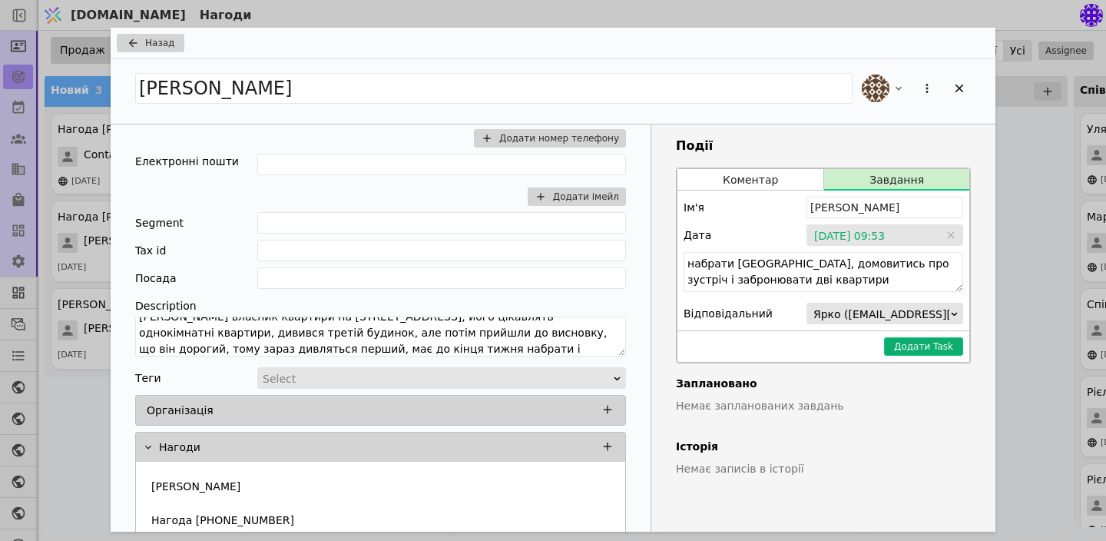
type textarea "набрати [GEOGRAPHIC_DATA], домовитись про зустріч і забронювати дві квартири"
click at [941, 343] on button "Додати Task" at bounding box center [923, 346] width 79 height 18
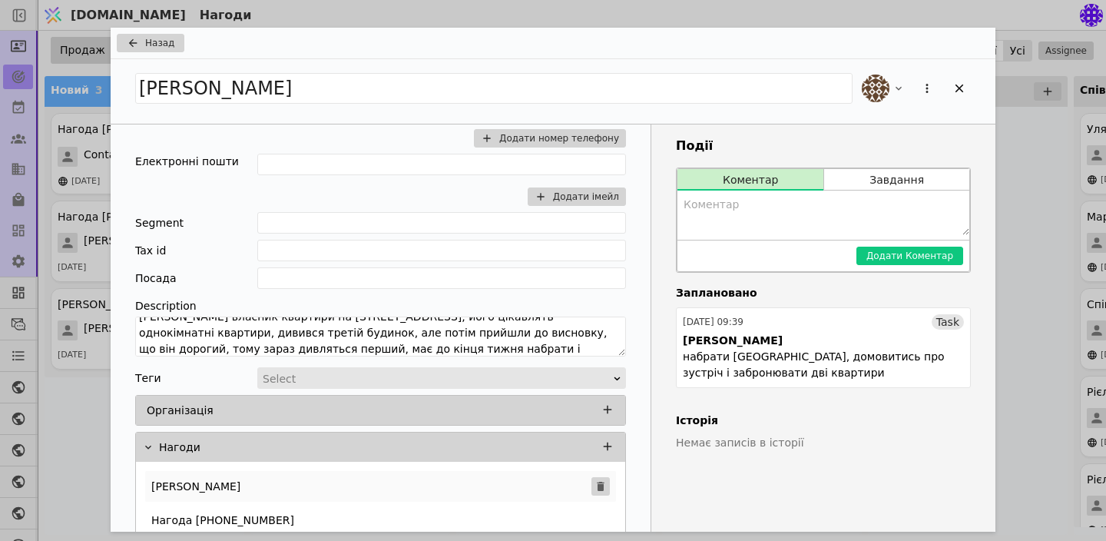
click at [603, 483] on icon "Add Opportunity" at bounding box center [600, 485] width 7 height 9
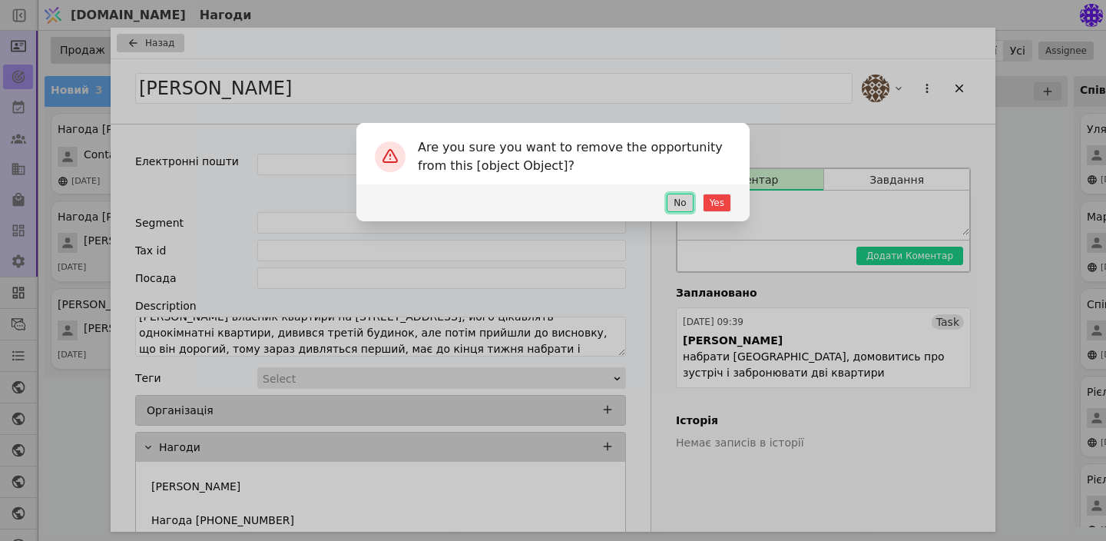
click at [686, 198] on button "No" at bounding box center [679, 202] width 26 height 18
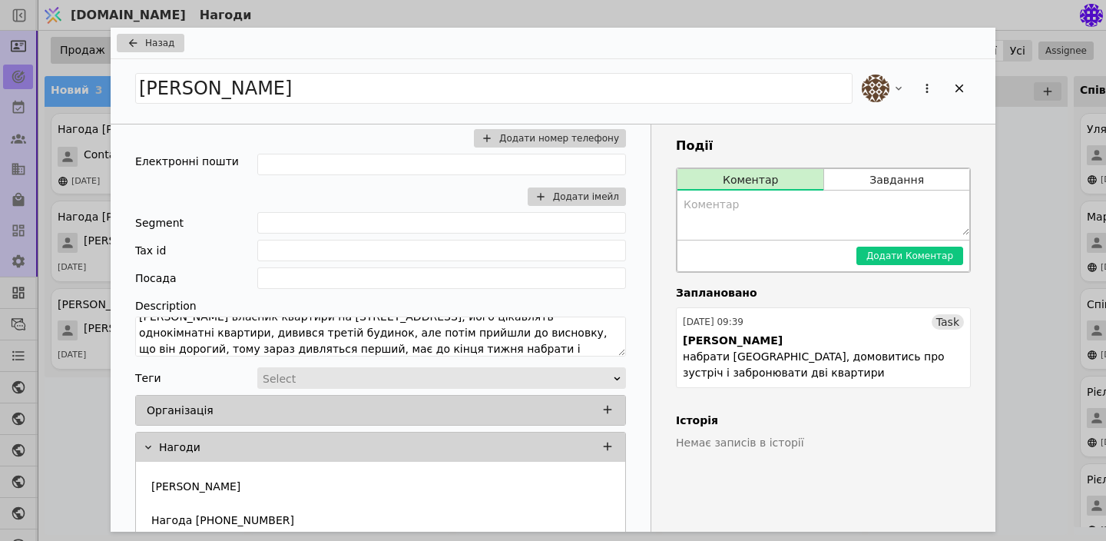
click at [1017, 160] on div "Назад [PERSON_NAME] Телефони [PHONE_NUMBER] Додати номер телефону Електронні по…" at bounding box center [553, 270] width 1106 height 541
click at [952, 88] on icon "Add Opportunity" at bounding box center [959, 88] width 14 height 14
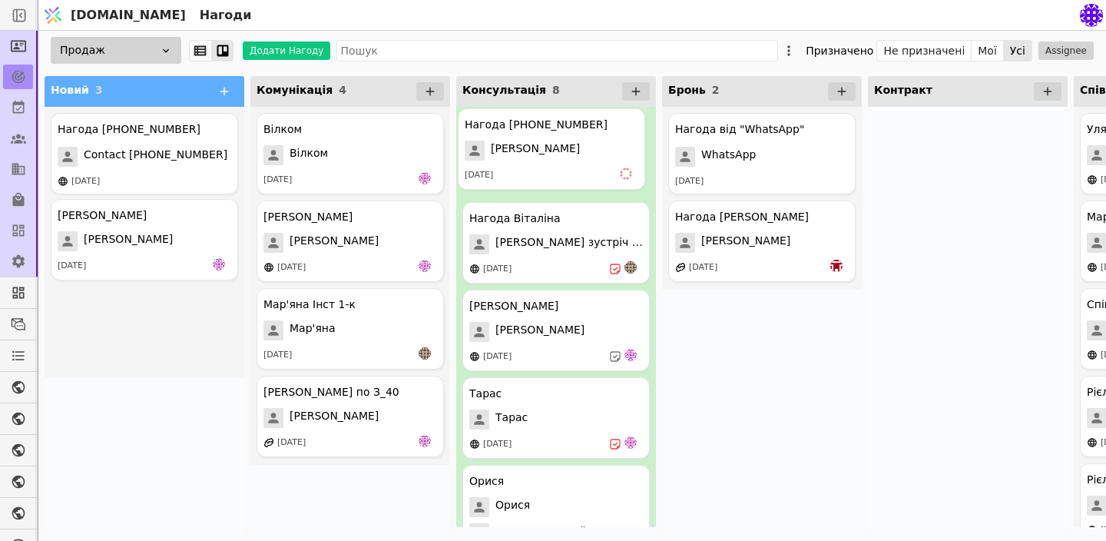
drag, startPoint x: 148, startPoint y: 242, endPoint x: 567, endPoint y: 150, distance: 428.5
